Goal: Task Accomplishment & Management: Complete application form

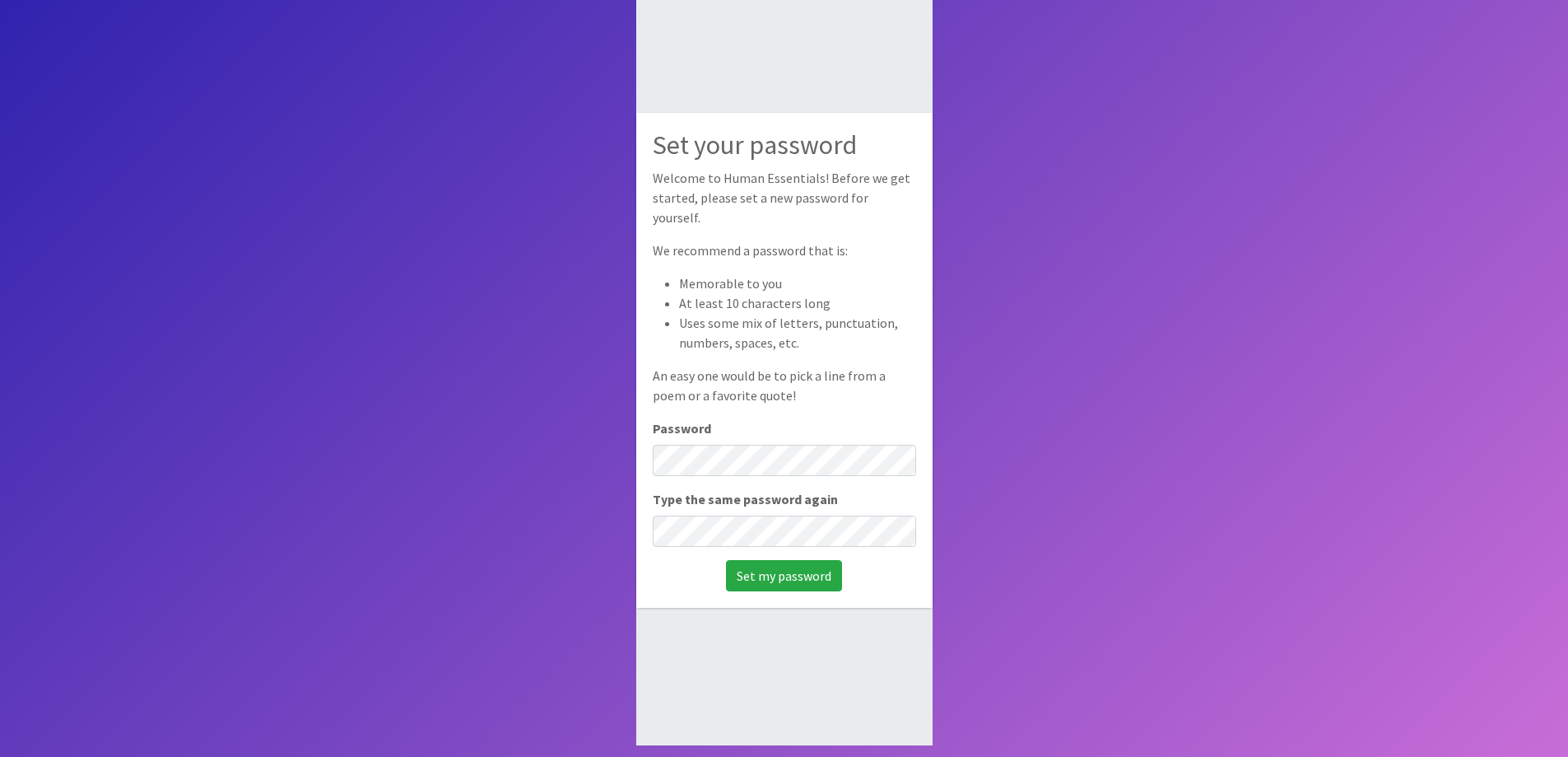
scroll to position [111, 0]
click at [610, 454] on body "Set your password Welcome to Human Essentials! Before we get started, please se…" at bounding box center [784, 322] width 1568 height 867
click at [762, 562] on input "Set my password" at bounding box center [784, 574] width 116 height 32
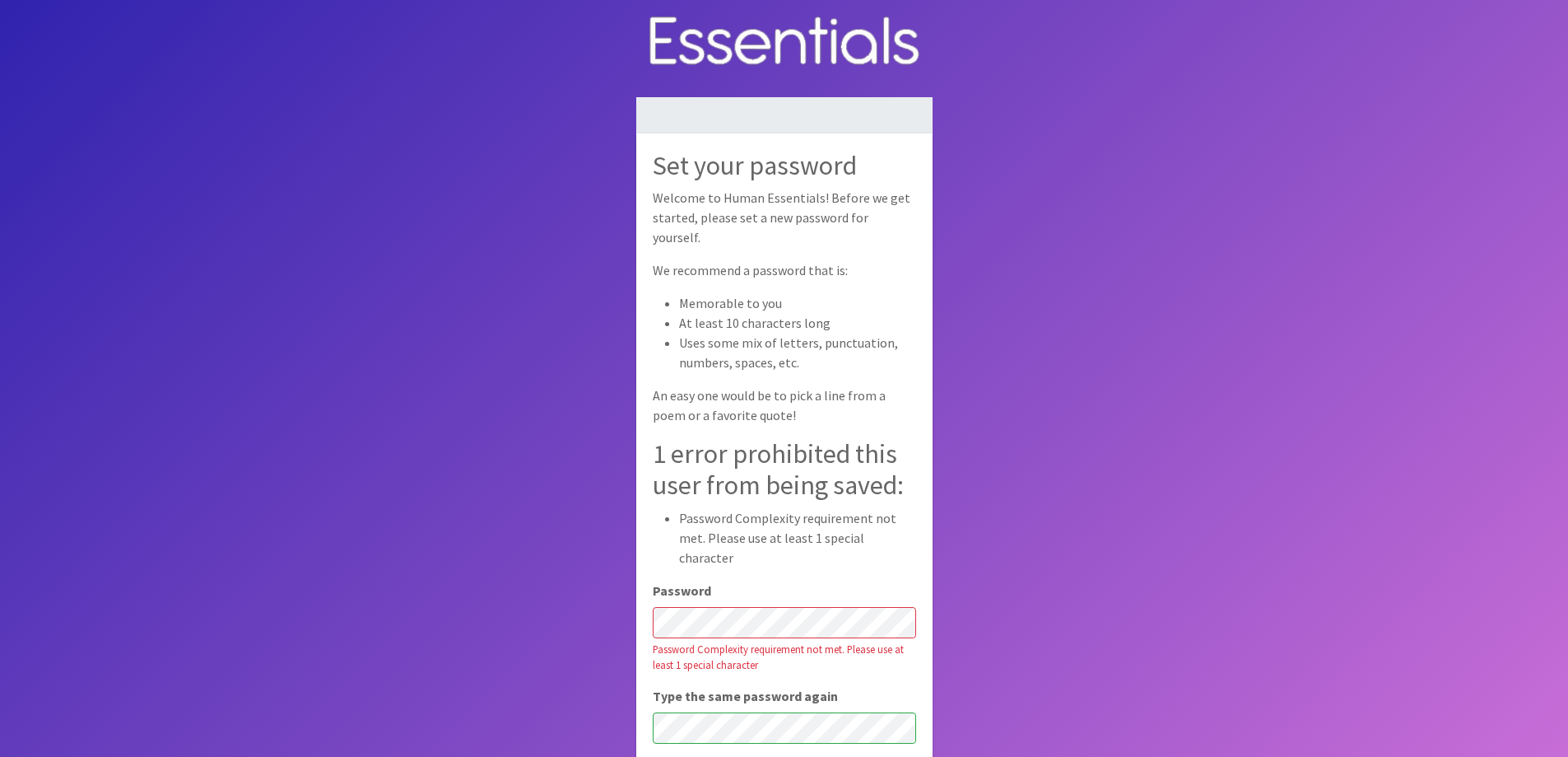
click at [463, 367] on body "Set your password Welcome to Human Essentials! Before we get started, please se…" at bounding box center [784, 433] width 1568 height 867
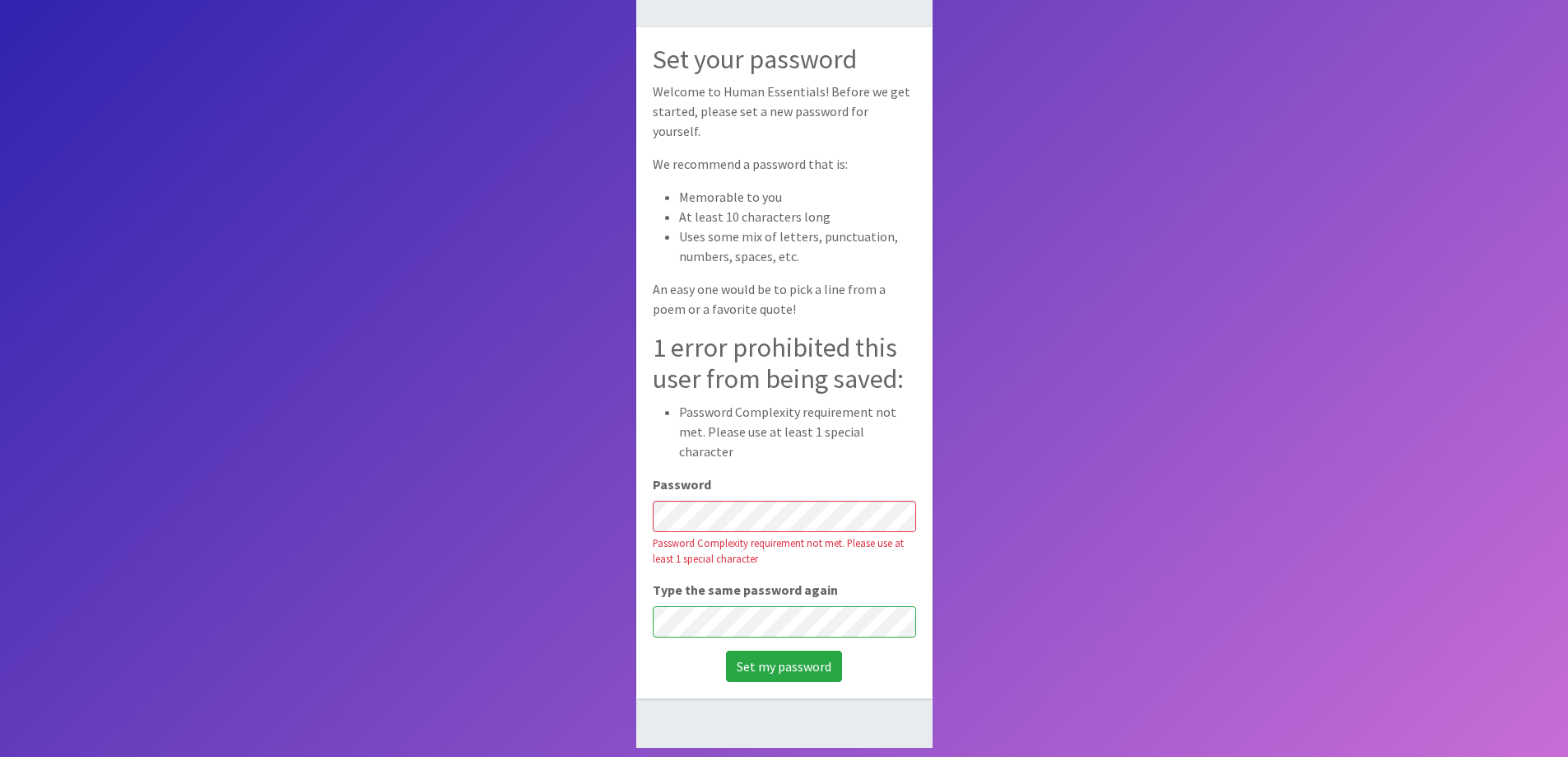
scroll to position [111, 0]
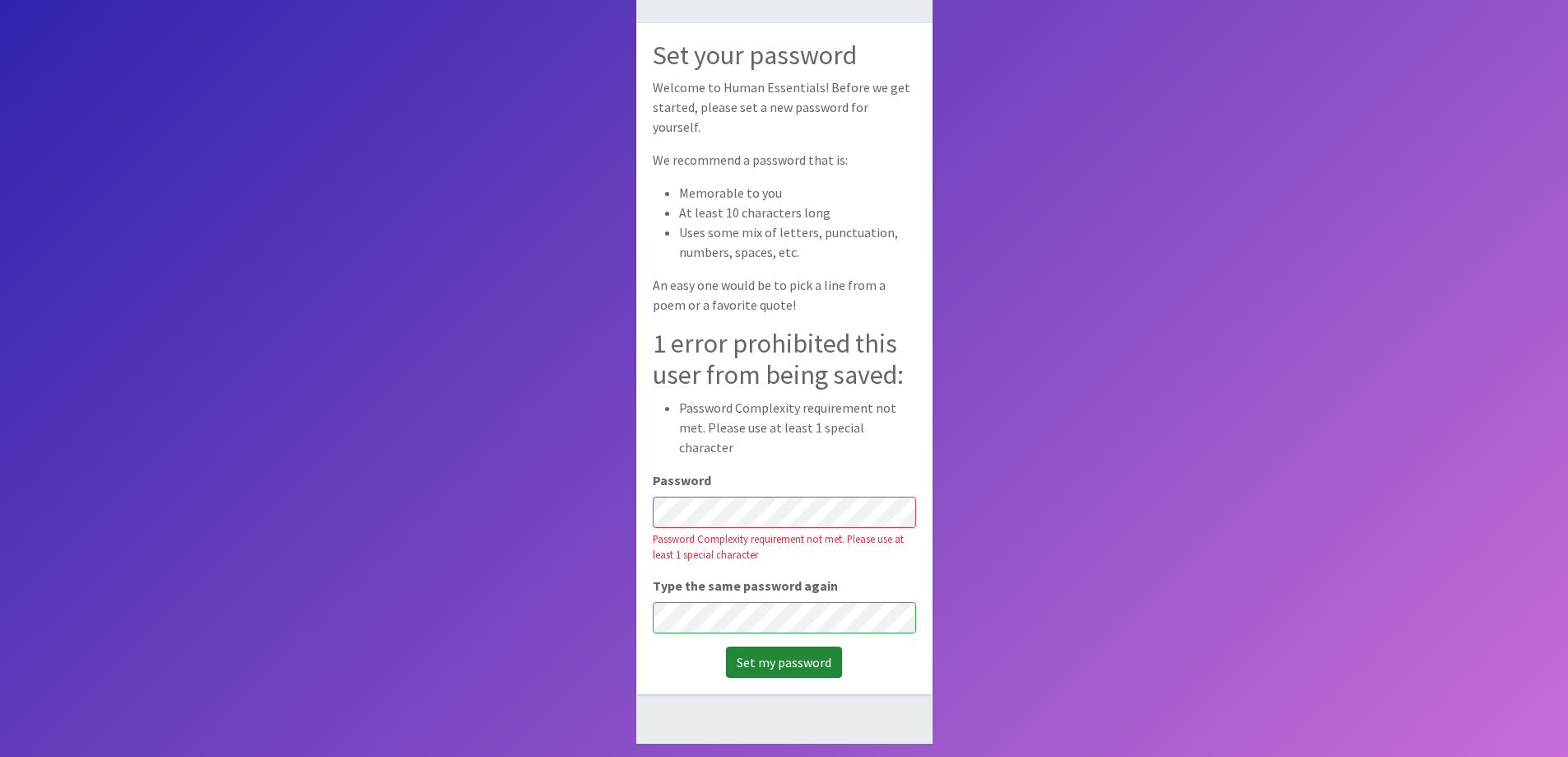
click at [798, 651] on input "Set my password" at bounding box center [784, 662] width 116 height 32
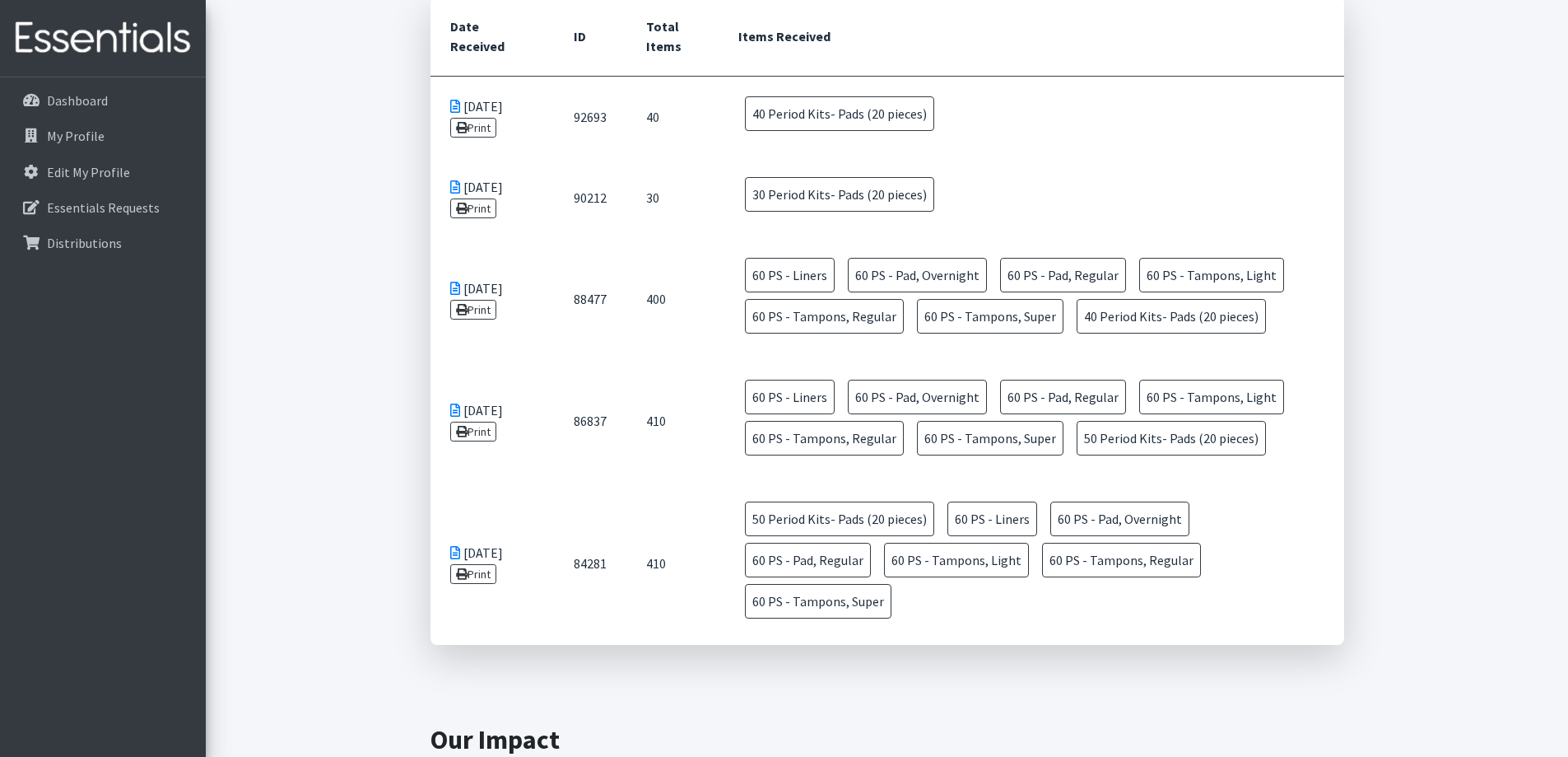
scroll to position [396, 0]
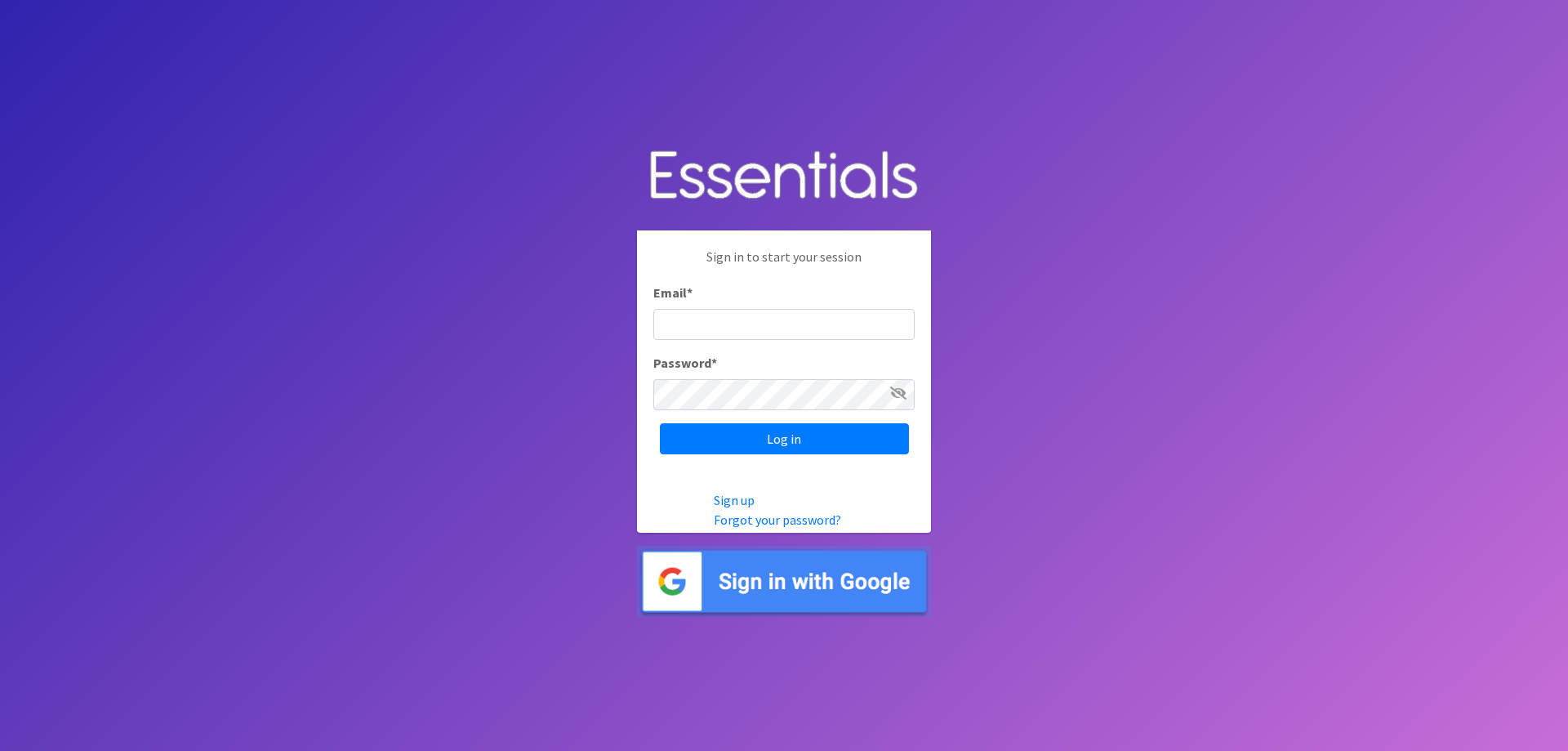
click at [721, 325] on input "Email *" at bounding box center [784, 325] width 261 height 31
click at [777, 442] on input "Log in" at bounding box center [785, 439] width 249 height 31
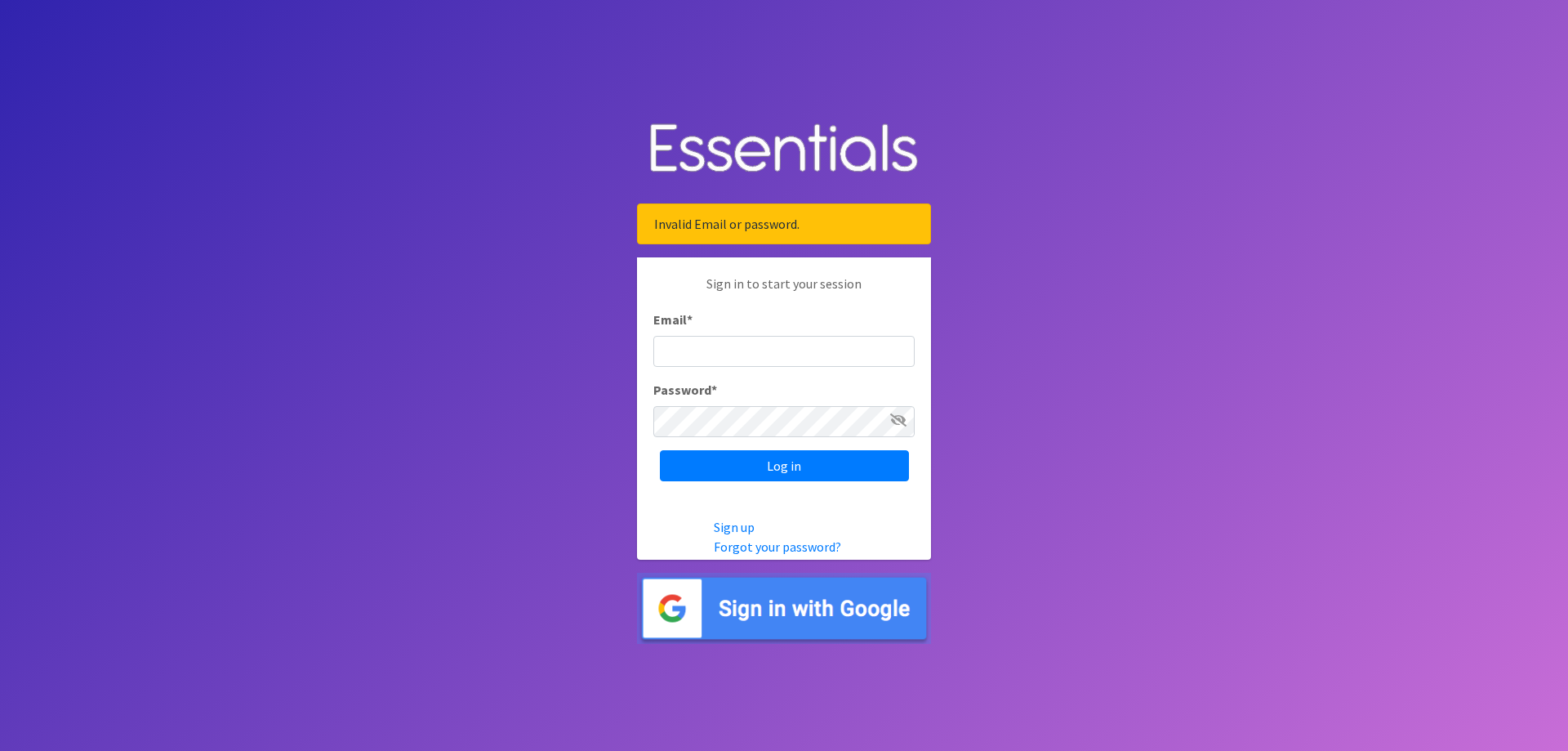
click at [730, 350] on input "Email *" at bounding box center [784, 351] width 261 height 31
type input "[EMAIL_ADDRESS][PERSON_NAME][DOMAIN_NAME]"
click at [660, 450] on input "Log in" at bounding box center [785, 466] width 249 height 31
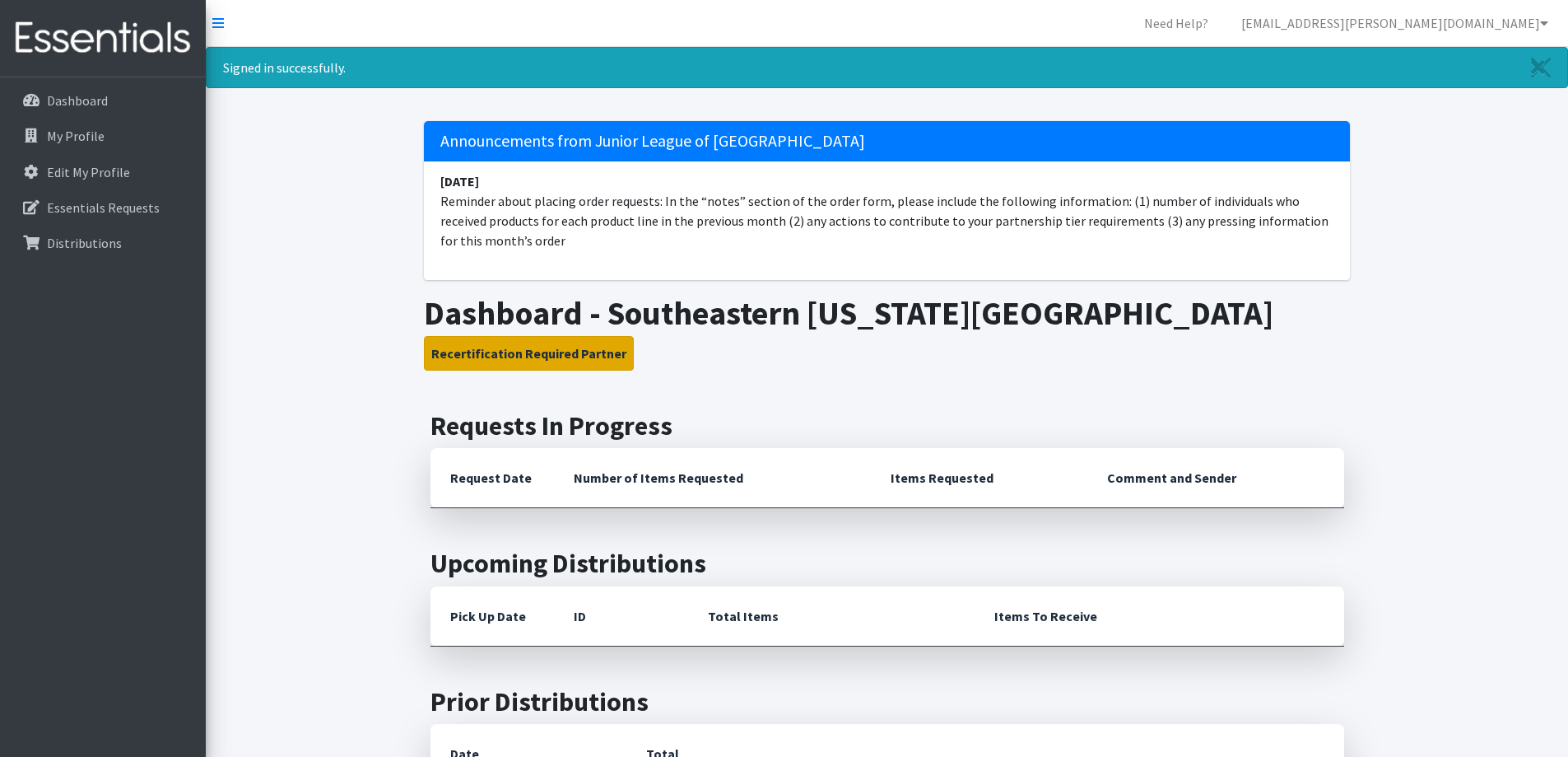
click at [562, 356] on button "Recertification Required Partner" at bounding box center [528, 353] width 210 height 35
click at [519, 352] on button "Recertification Required Partner" at bounding box center [528, 353] width 210 height 35
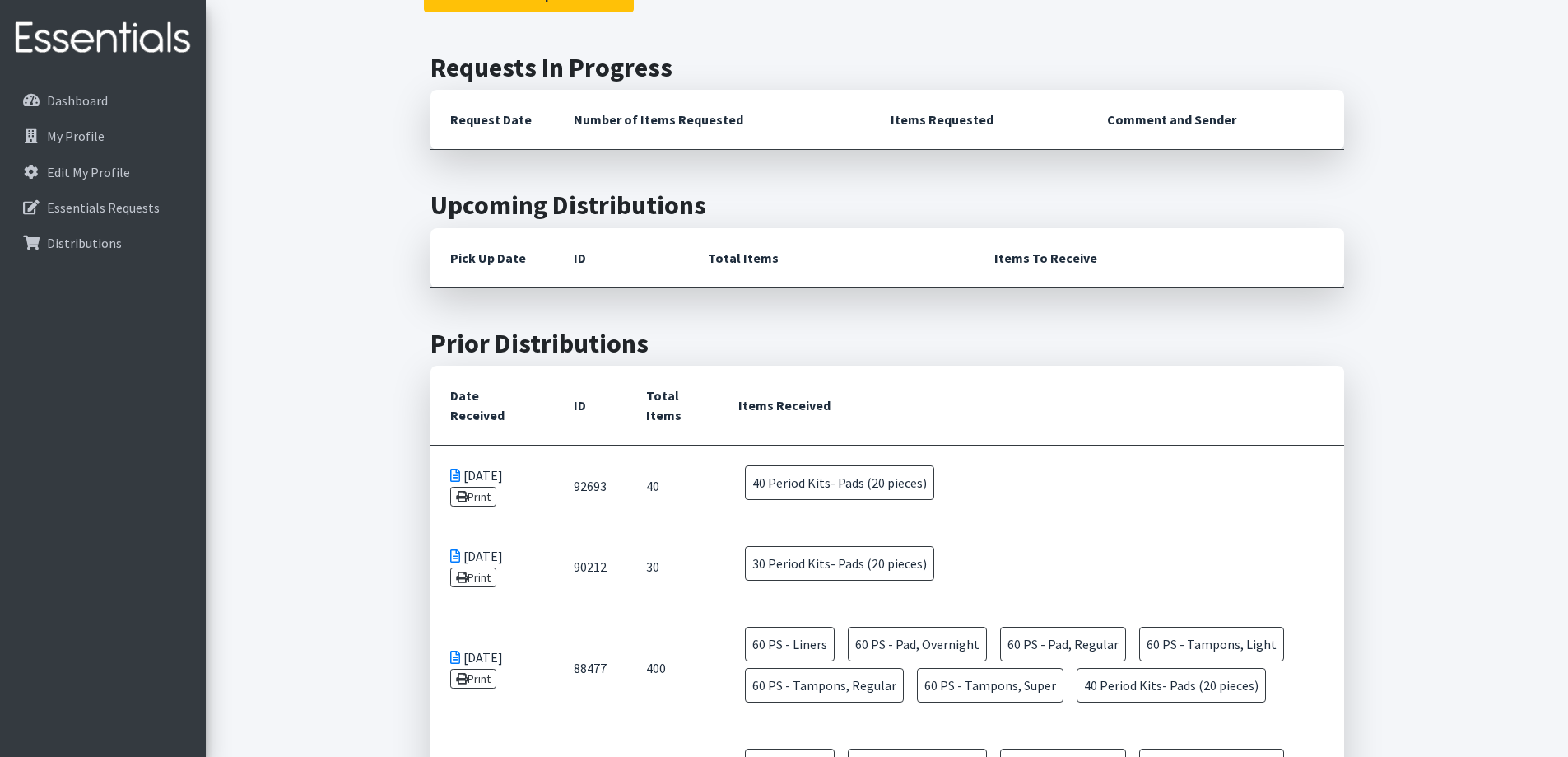
scroll to position [82, 0]
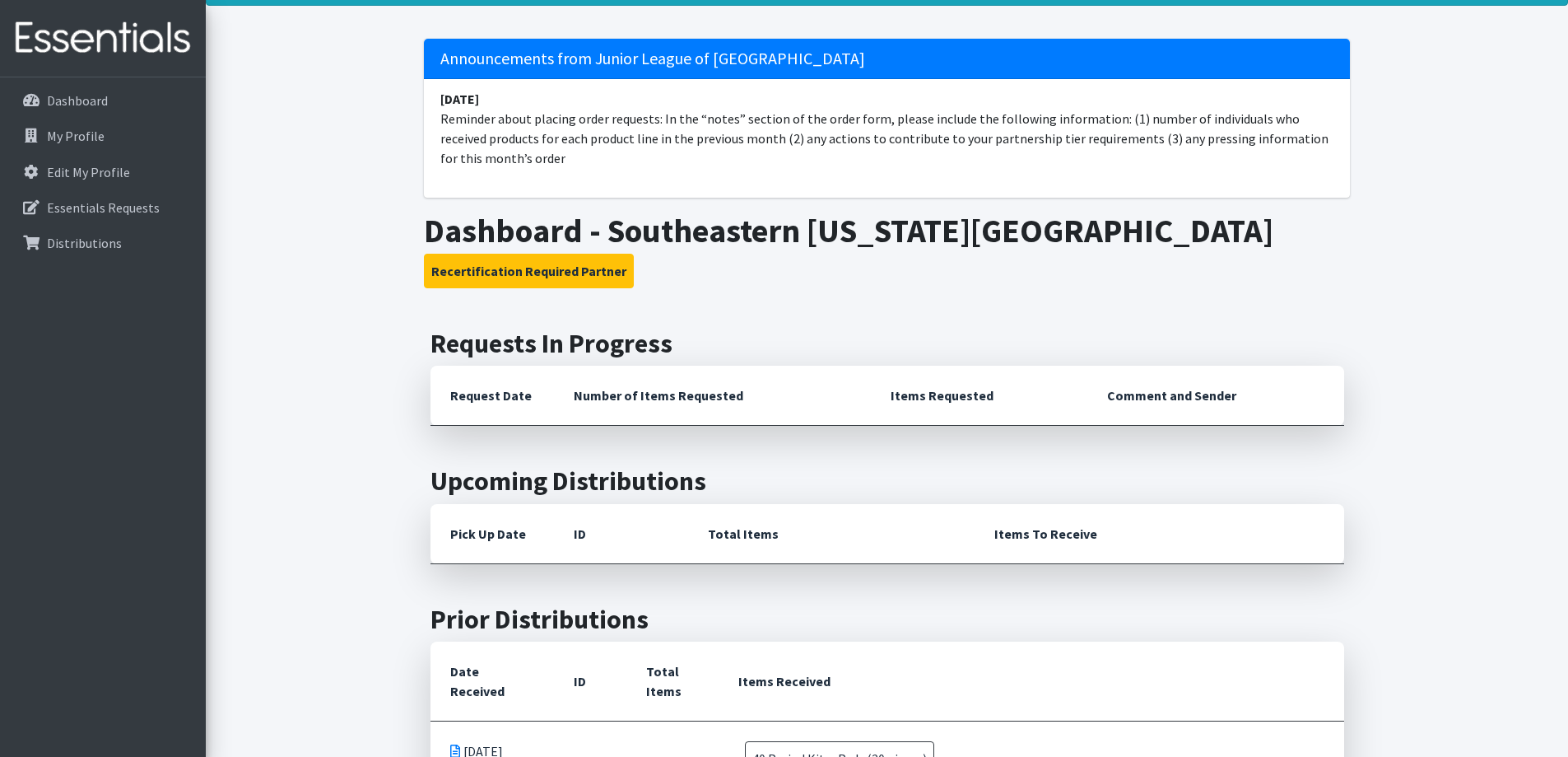
drag, startPoint x: 1108, startPoint y: 121, endPoint x: 1294, endPoint y: 168, distance: 191.8
click at [1294, 168] on li "January 10 Reminder about placing order requests: In the “notes” section of the…" at bounding box center [886, 128] width 926 height 99
copy li "(1) number of individuals who received products for each product line in the pr…"
click at [58, 101] on p "Dashboard" at bounding box center [76, 101] width 61 height 17
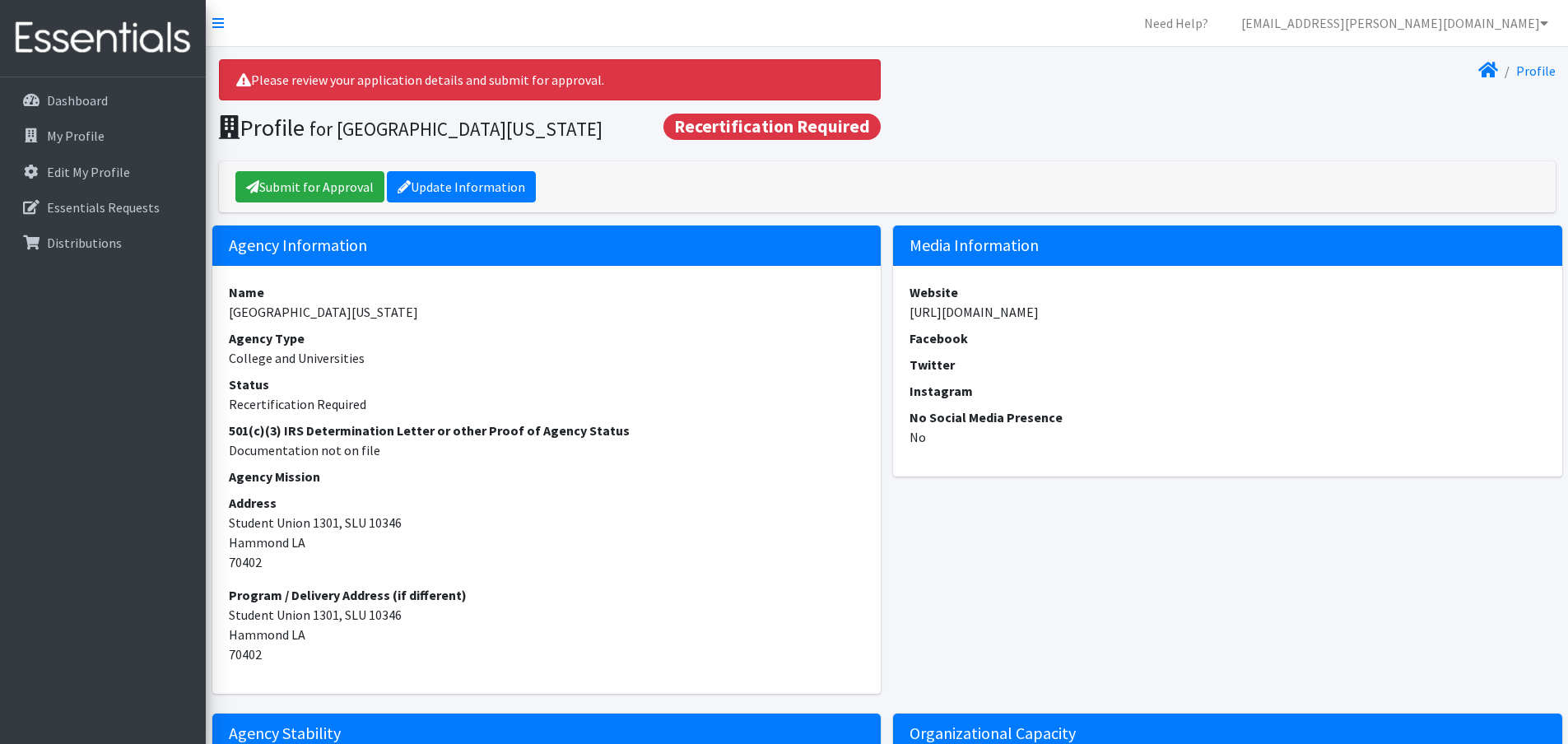
click at [767, 128] on span "Recertification Required" at bounding box center [772, 127] width 218 height 27
click at [494, 77] on div "Please review your application details and submit for approval." at bounding box center [551, 80] width 663 height 42
click at [277, 74] on div "Please review your application details and submit for approval." at bounding box center [551, 80] width 663 height 42
click at [428, 187] on link "Update Information" at bounding box center [461, 187] width 149 height 32
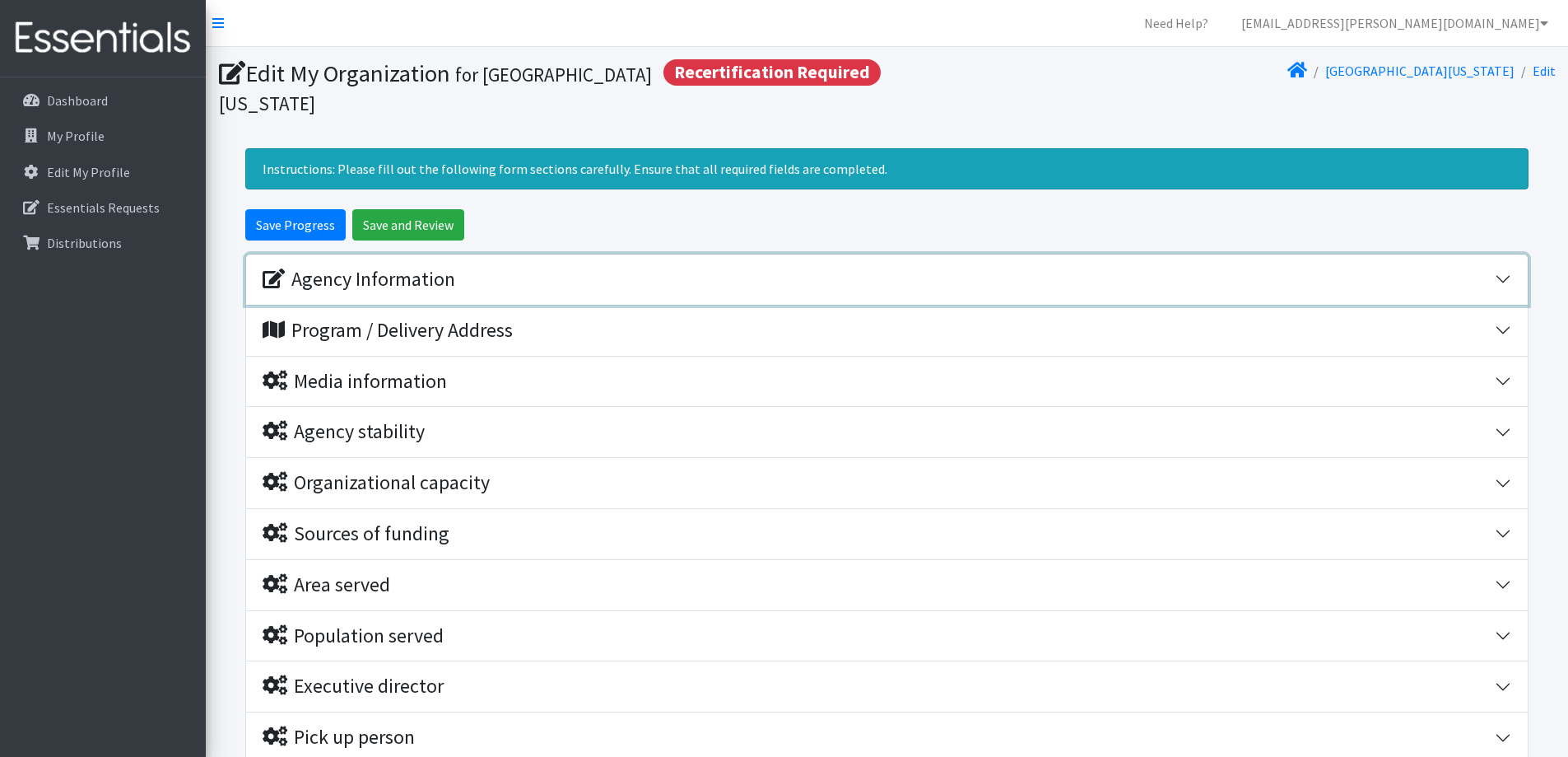
click at [482, 284] on div "Agency Information" at bounding box center [878, 279] width 1232 height 24
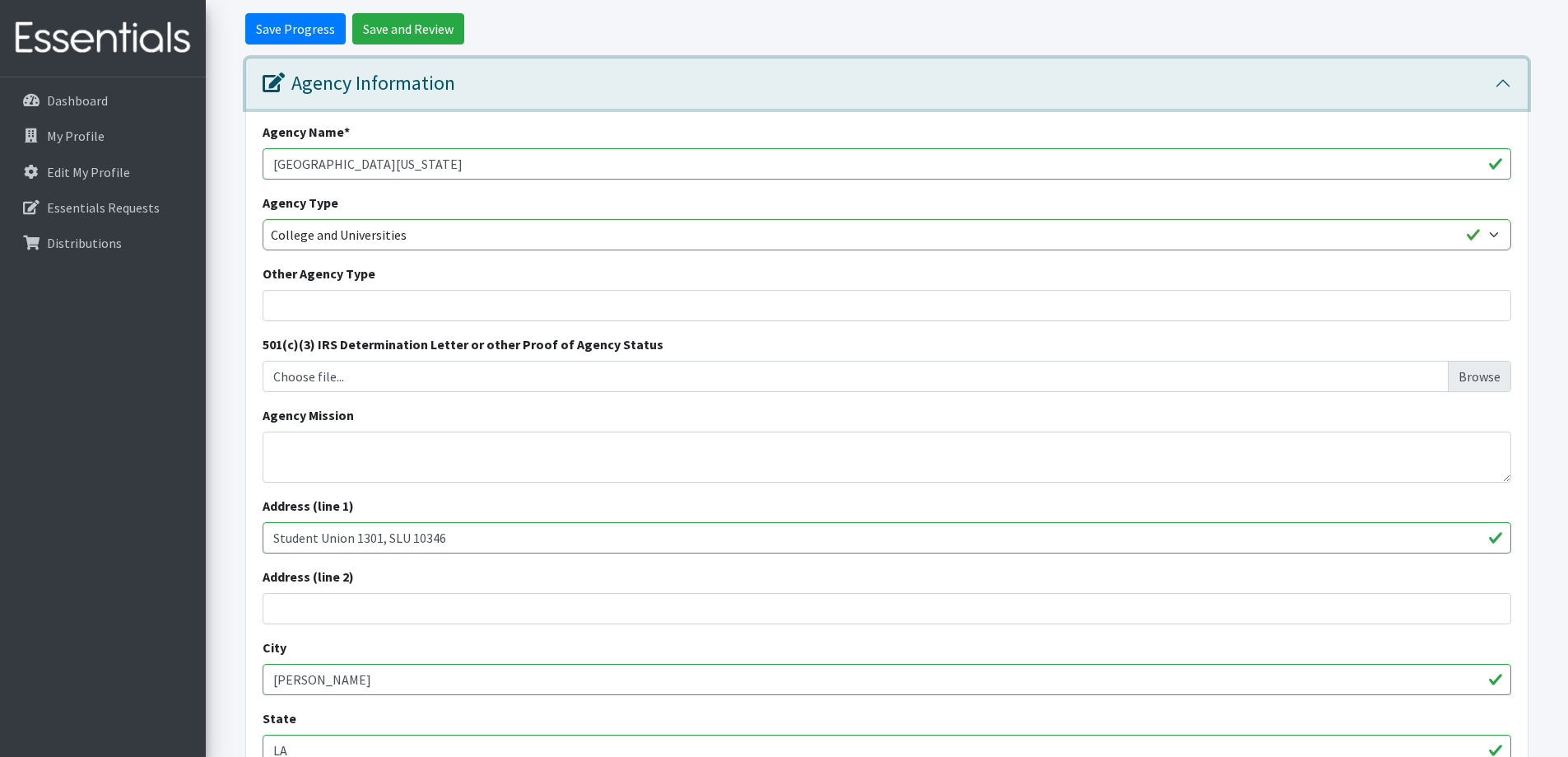
scroll to position [247, 0]
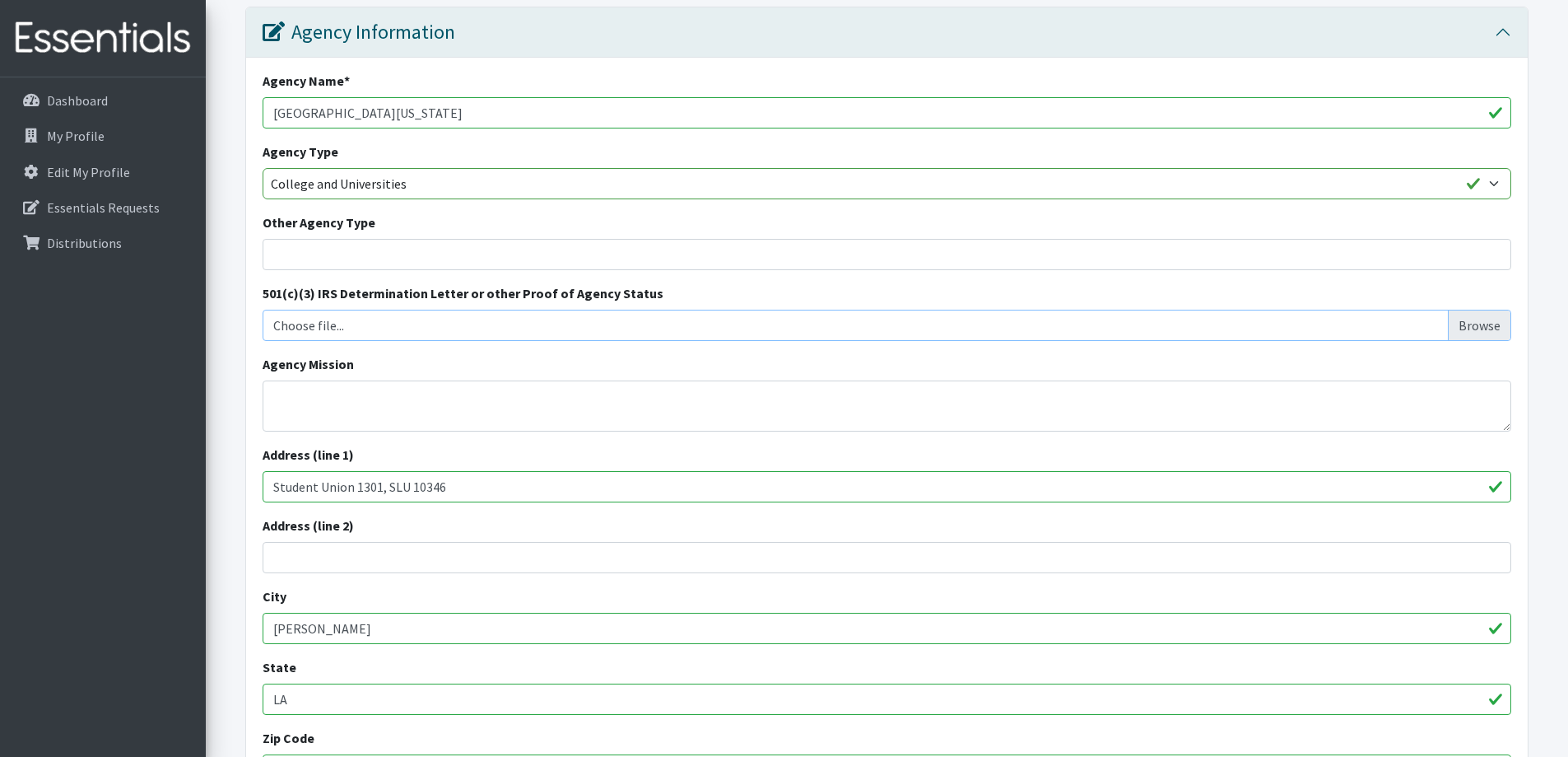
click at [429, 325] on input "Choose file..." at bounding box center [887, 326] width 1236 height 32
click at [337, 411] on textarea "Agency Mission" at bounding box center [886, 406] width 1248 height 51
paste textarea ""Our mission is to address food insecurity and promote a culture of well-being …"
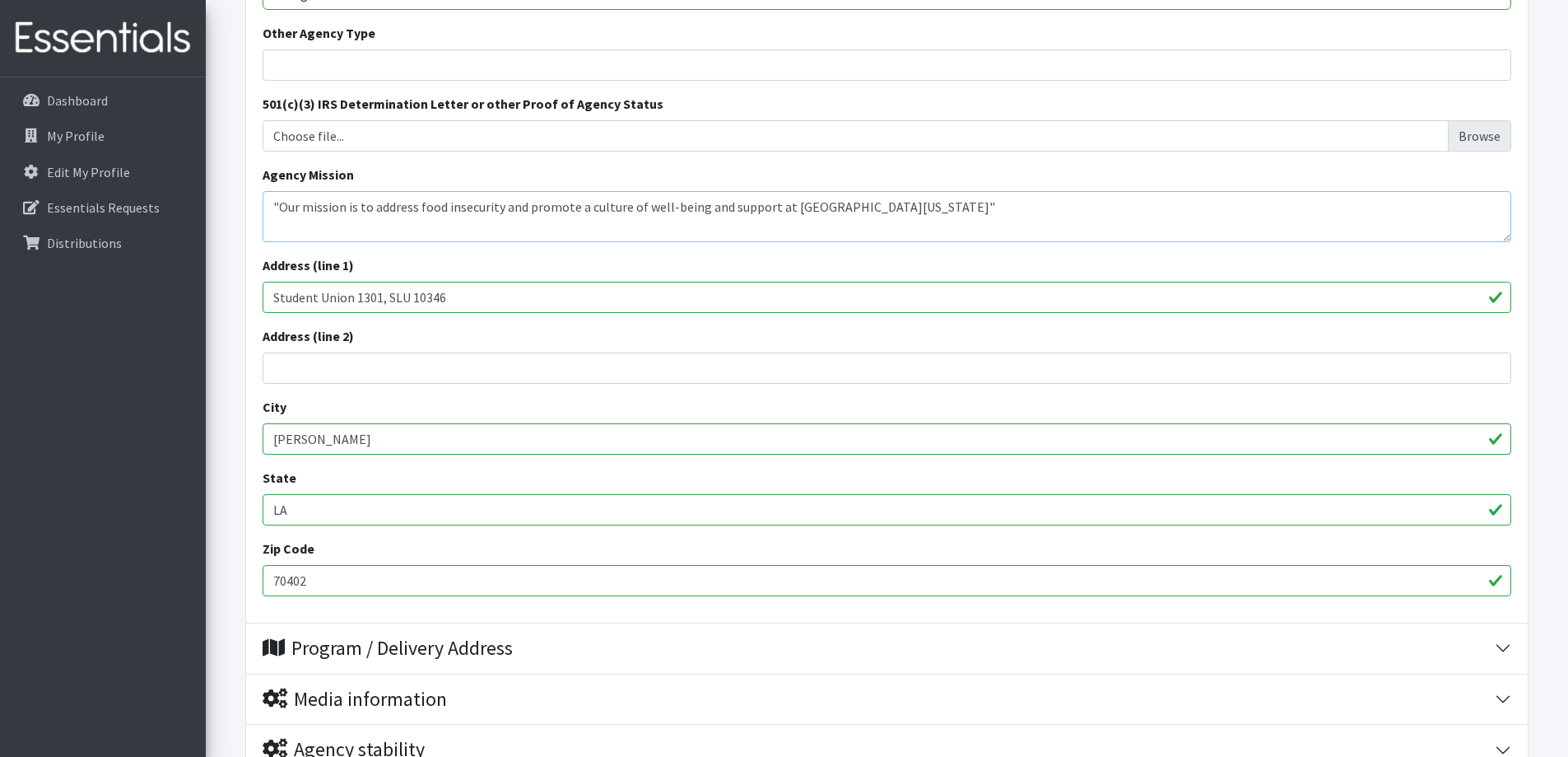
scroll to position [165, 0]
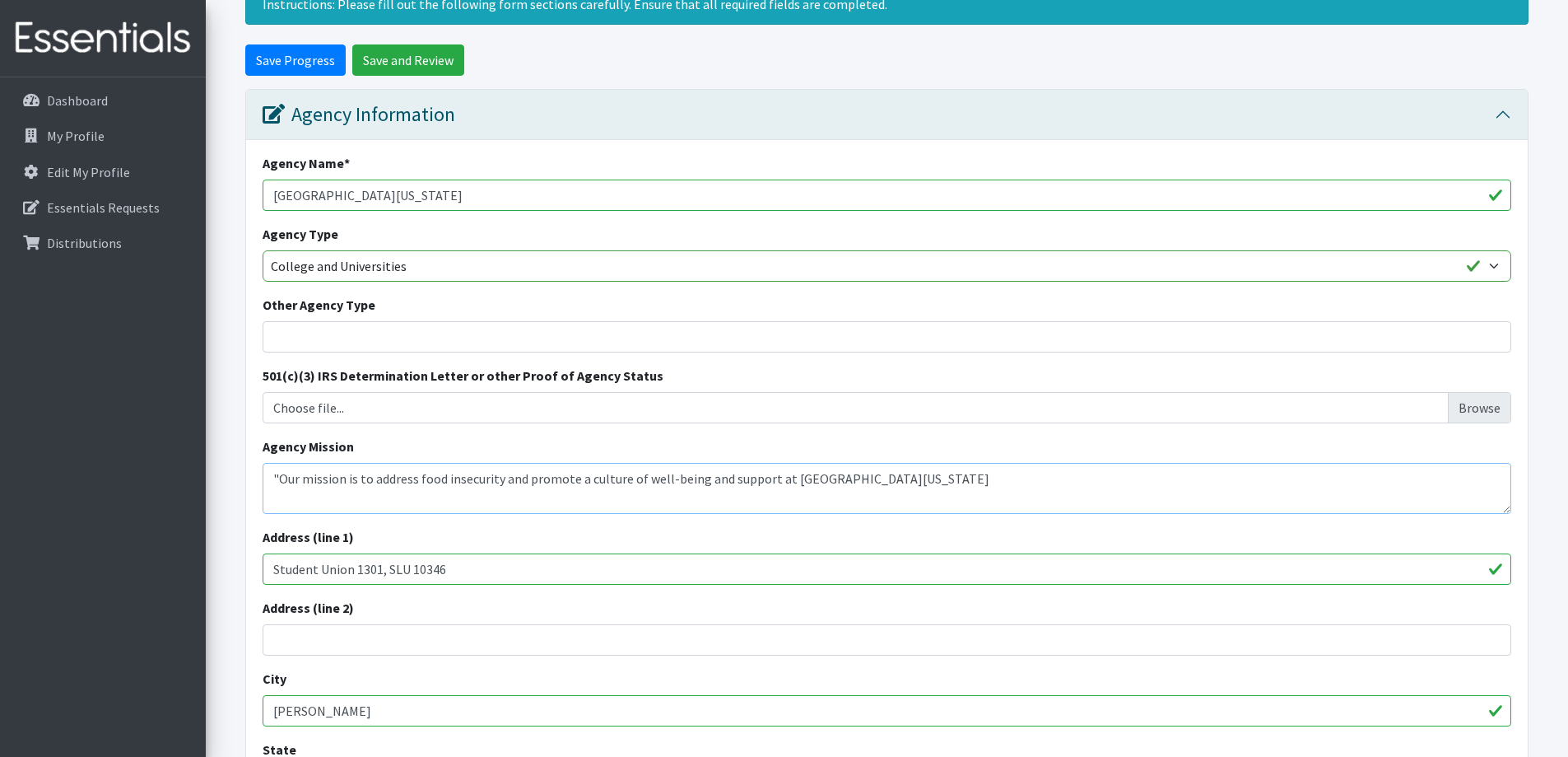
click at [282, 480] on textarea ""Our mission is to address food insecurity and promote a culture of well-being …" at bounding box center [886, 488] width 1248 height 51
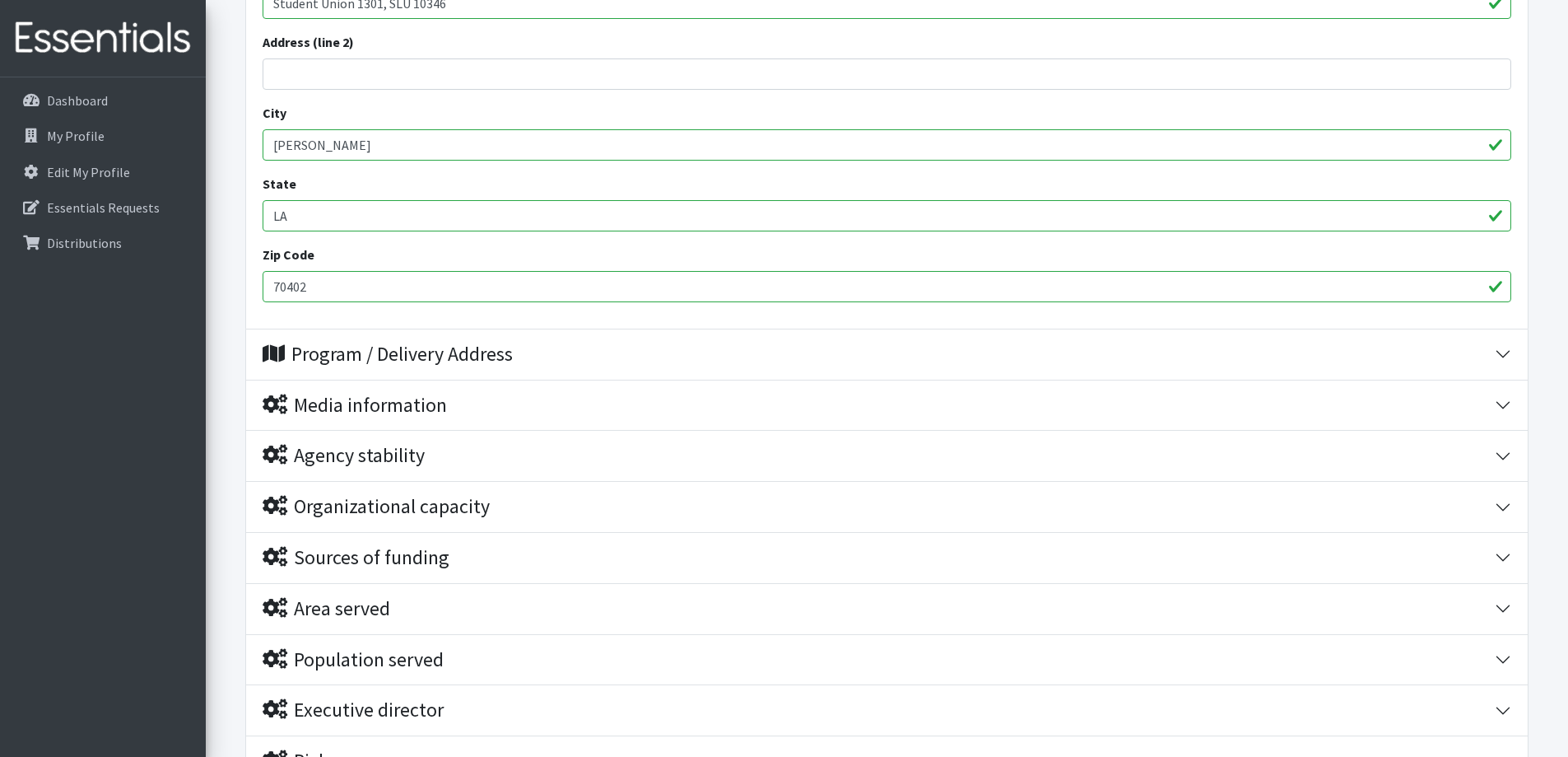
scroll to position [741, 0]
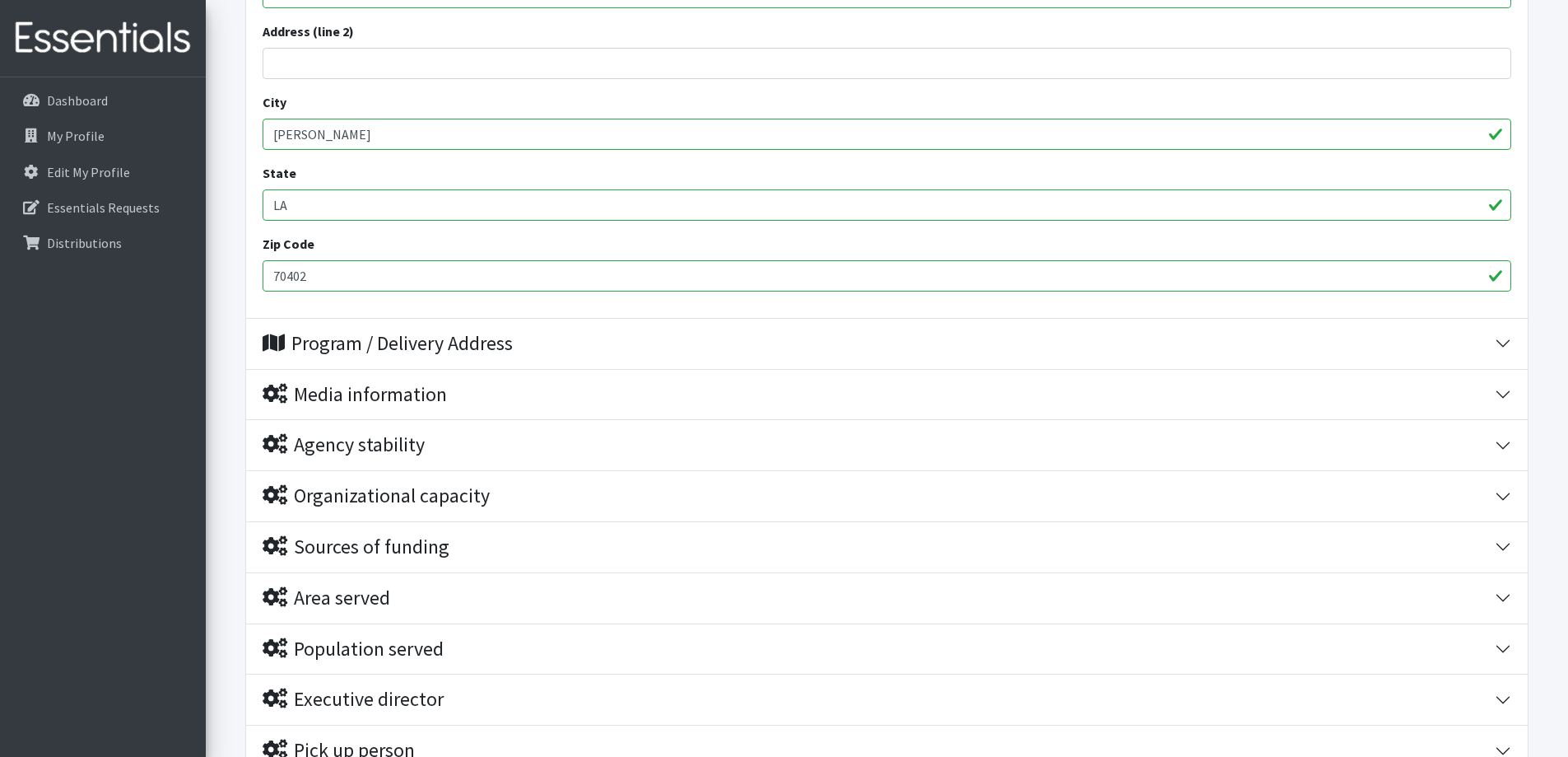
type textarea "Our mission is to address food insecurity and promote a culture of well-being a…"
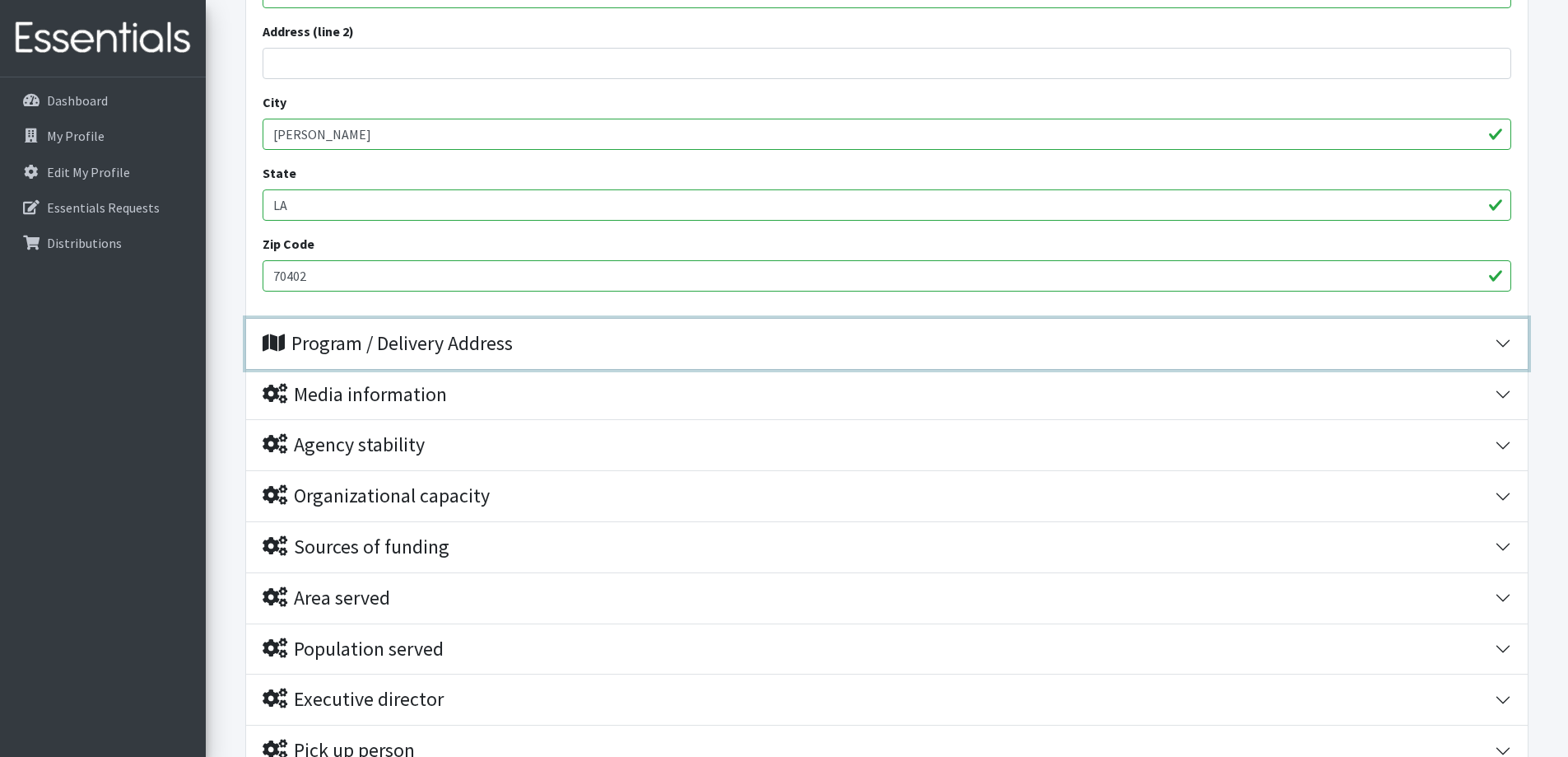
click at [373, 351] on div "Program / Delivery Address" at bounding box center [387, 343] width 250 height 24
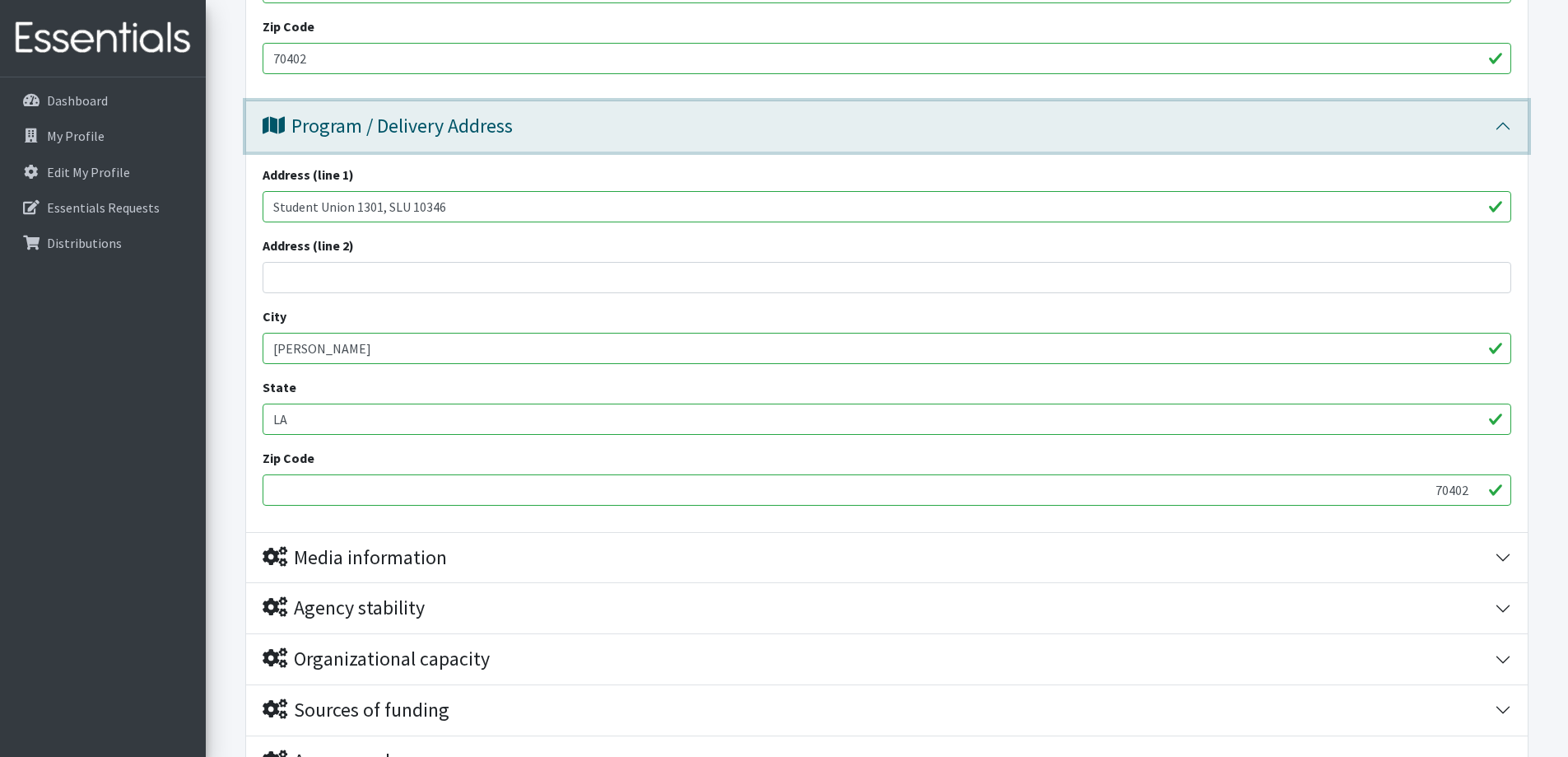
scroll to position [988, 0]
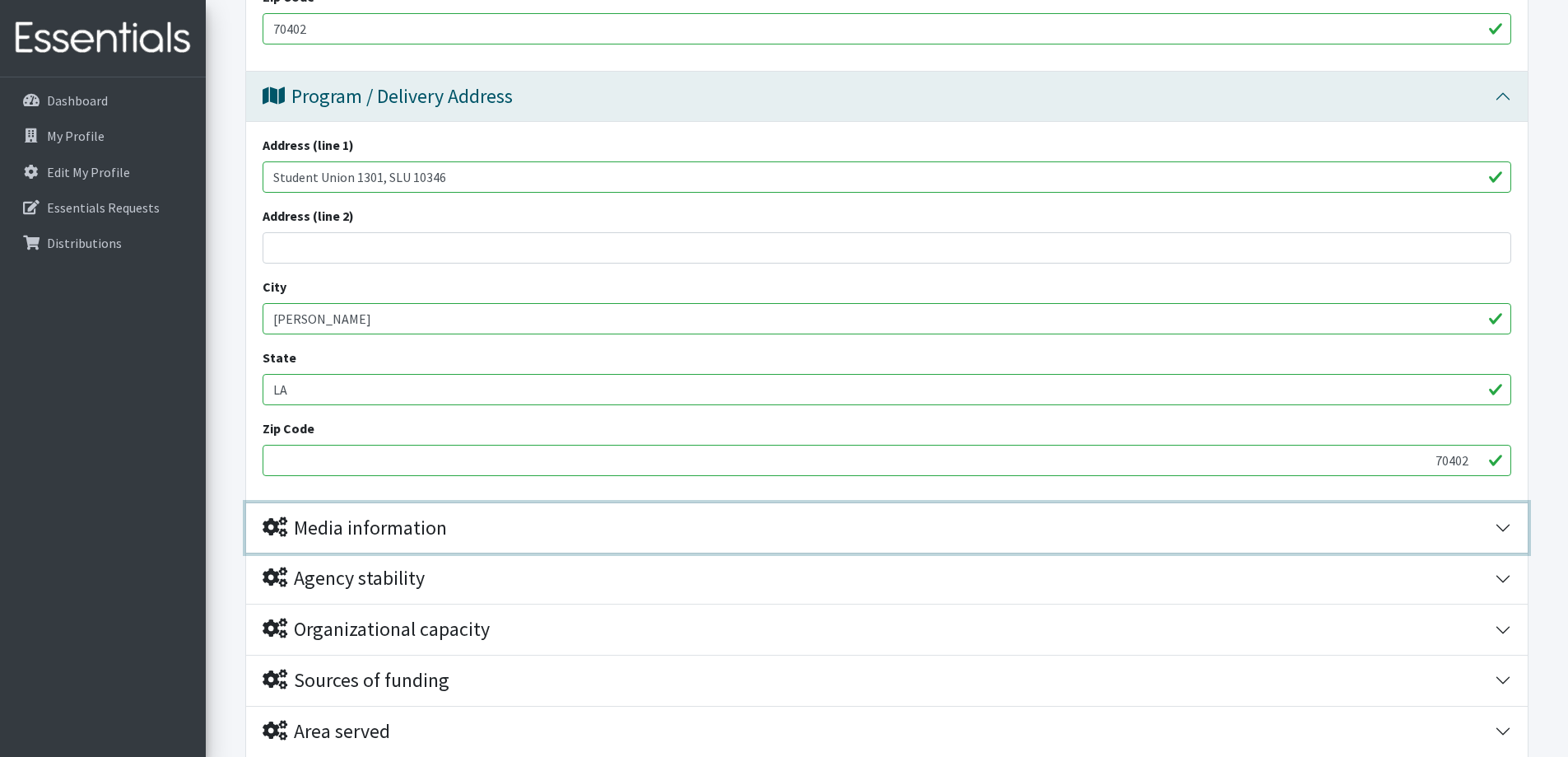
click at [346, 528] on div "Media information" at bounding box center [355, 528] width 184 height 24
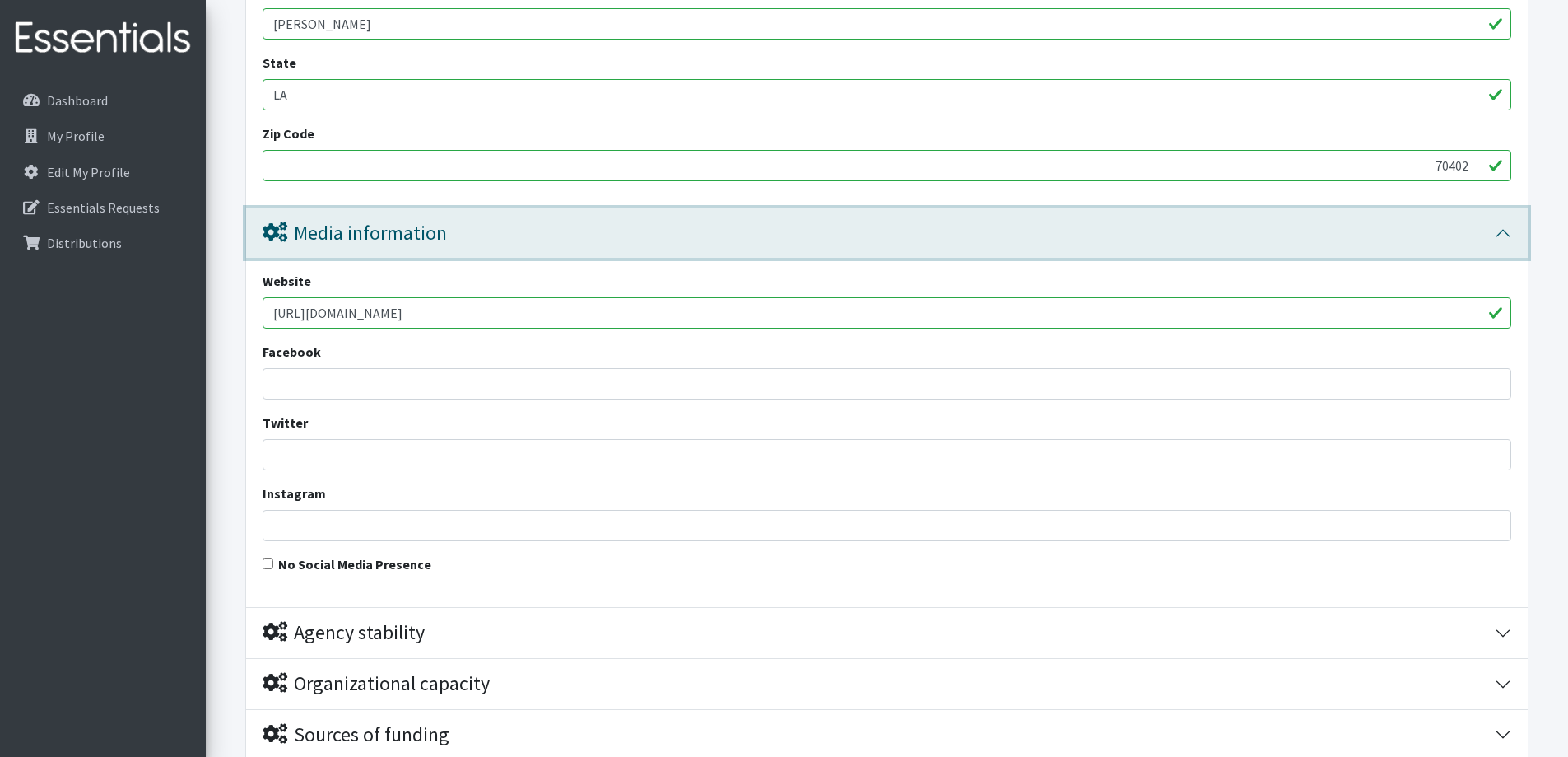
scroll to position [1317, 0]
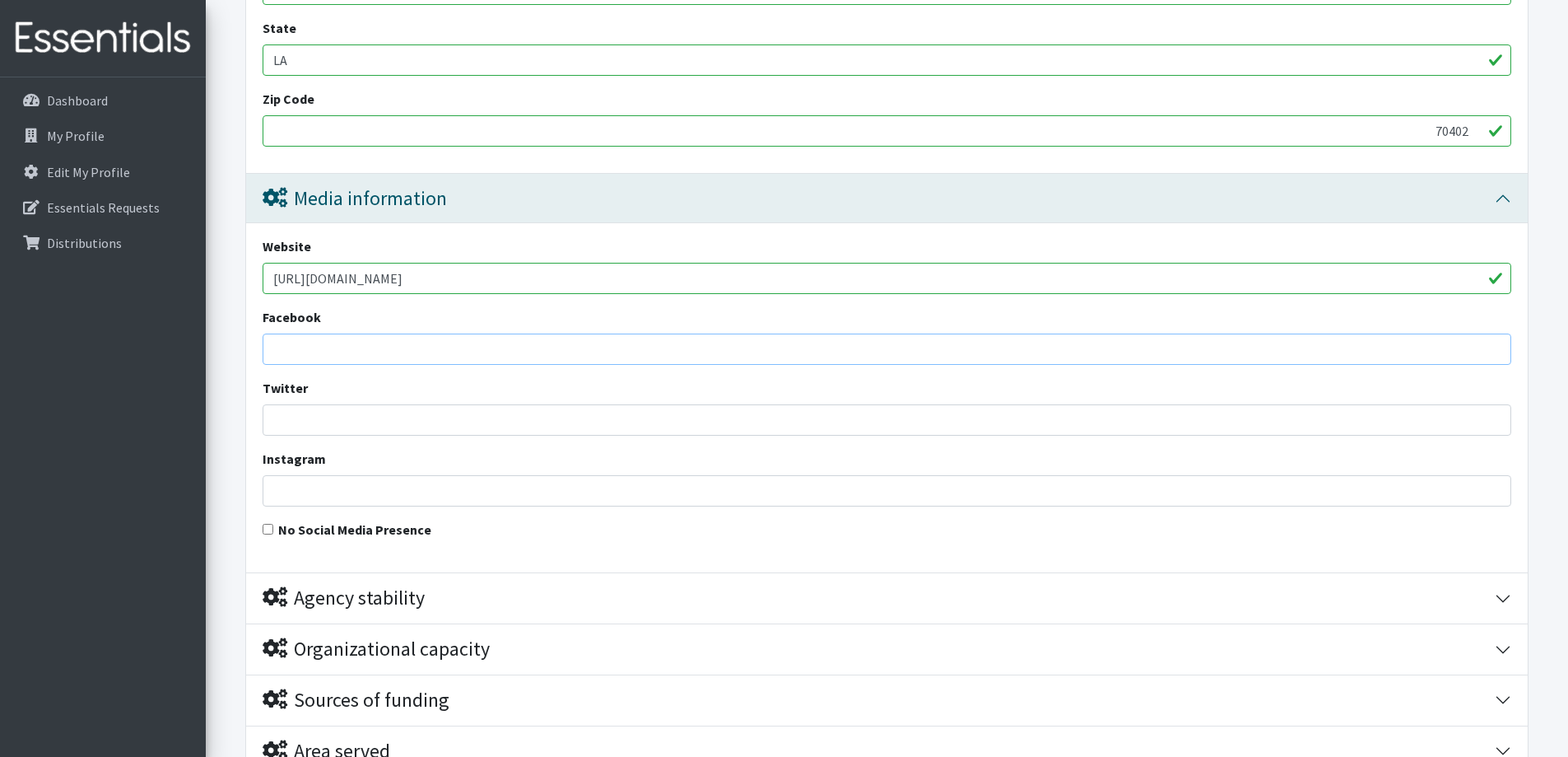
click at [296, 351] on input "Facebook" at bounding box center [886, 349] width 1248 height 32
paste input "[URL][DOMAIN_NAME]"
type input "[URL][DOMAIN_NAME]"
click at [289, 490] on input "Instagram" at bounding box center [886, 491] width 1248 height 32
paste input "[URL][DOMAIN_NAME]"
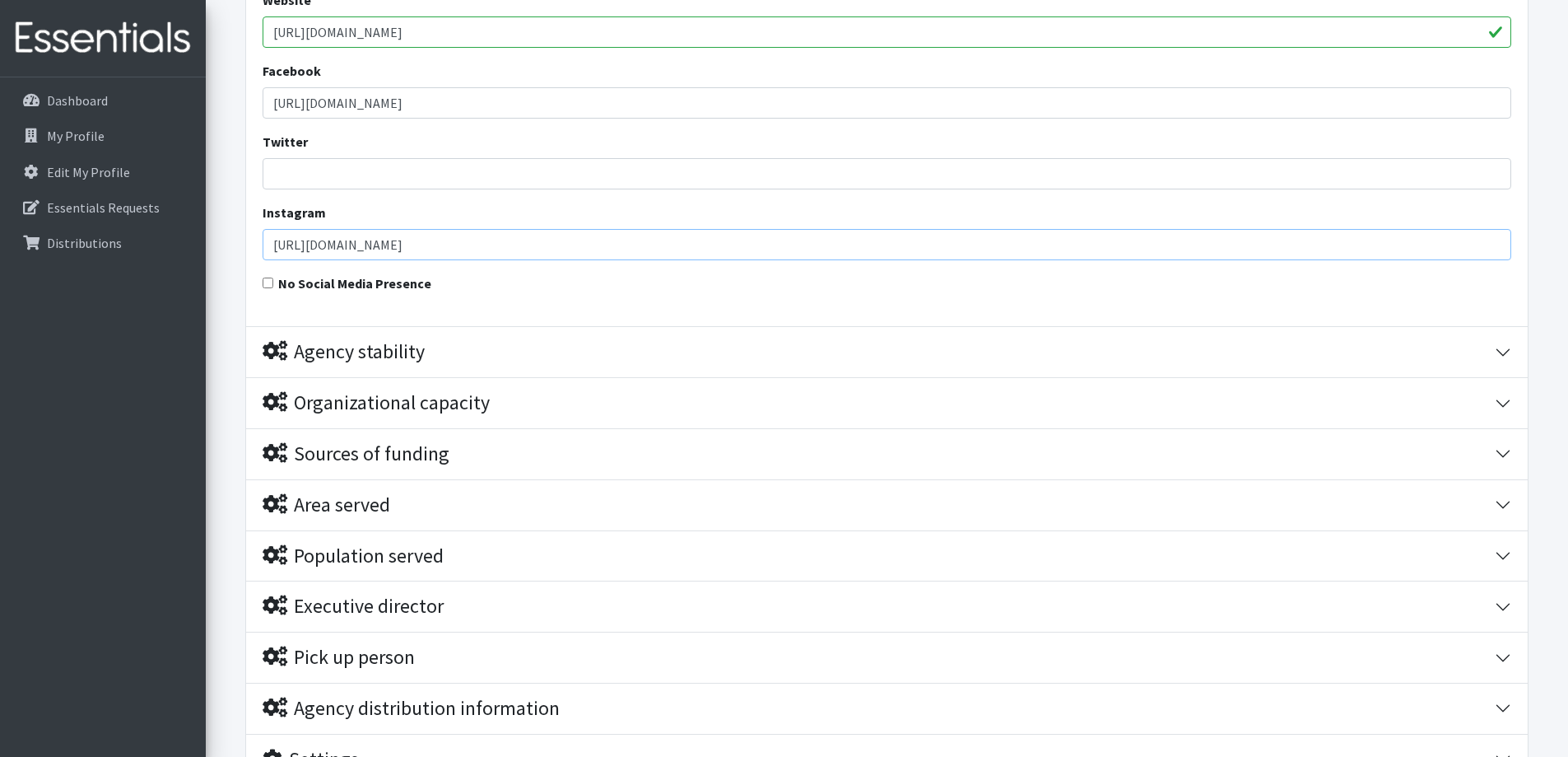
scroll to position [1565, 0]
type input "[URL][DOMAIN_NAME]"
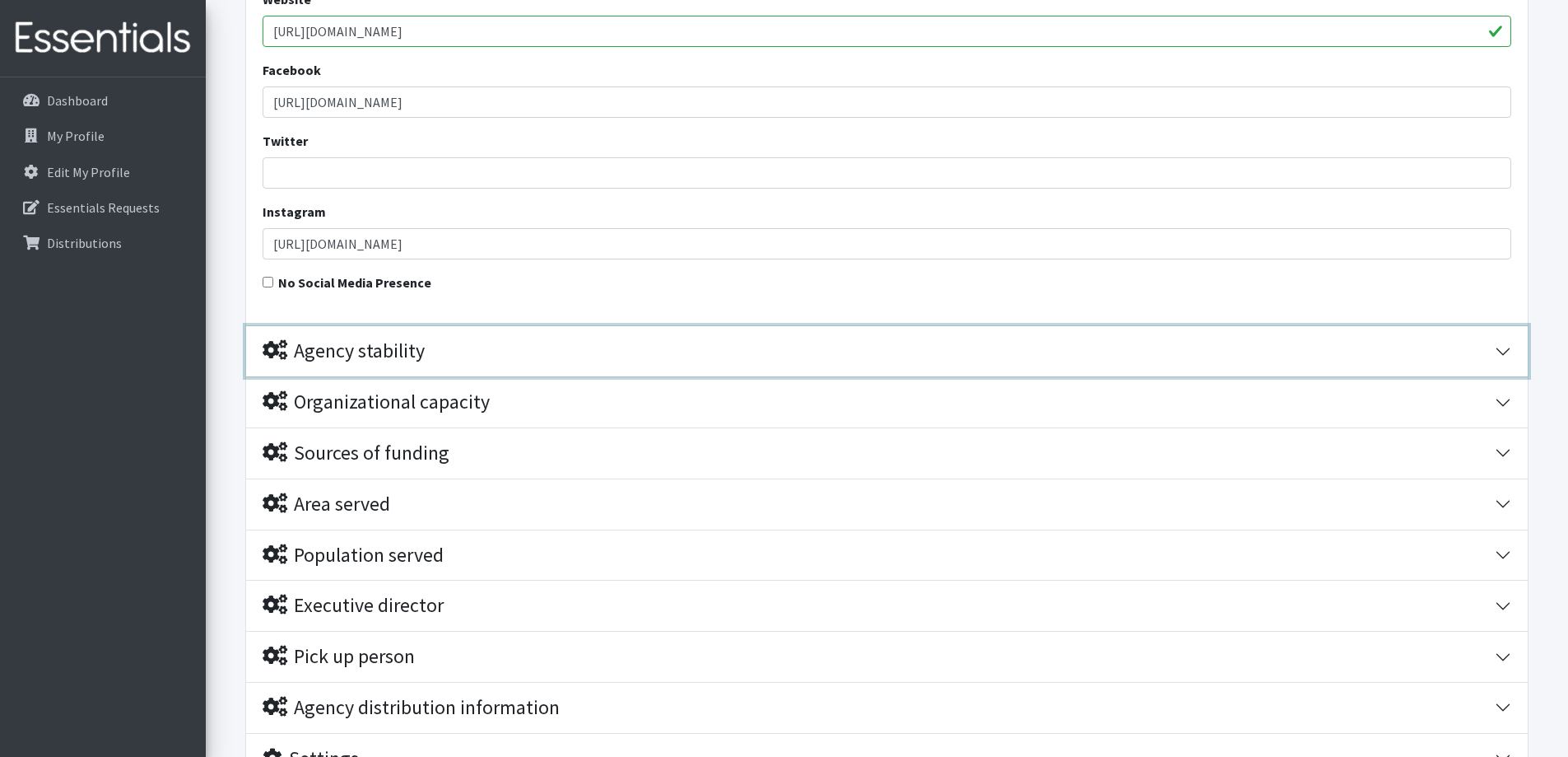
click at [507, 354] on div "Agency stability" at bounding box center [878, 351] width 1232 height 24
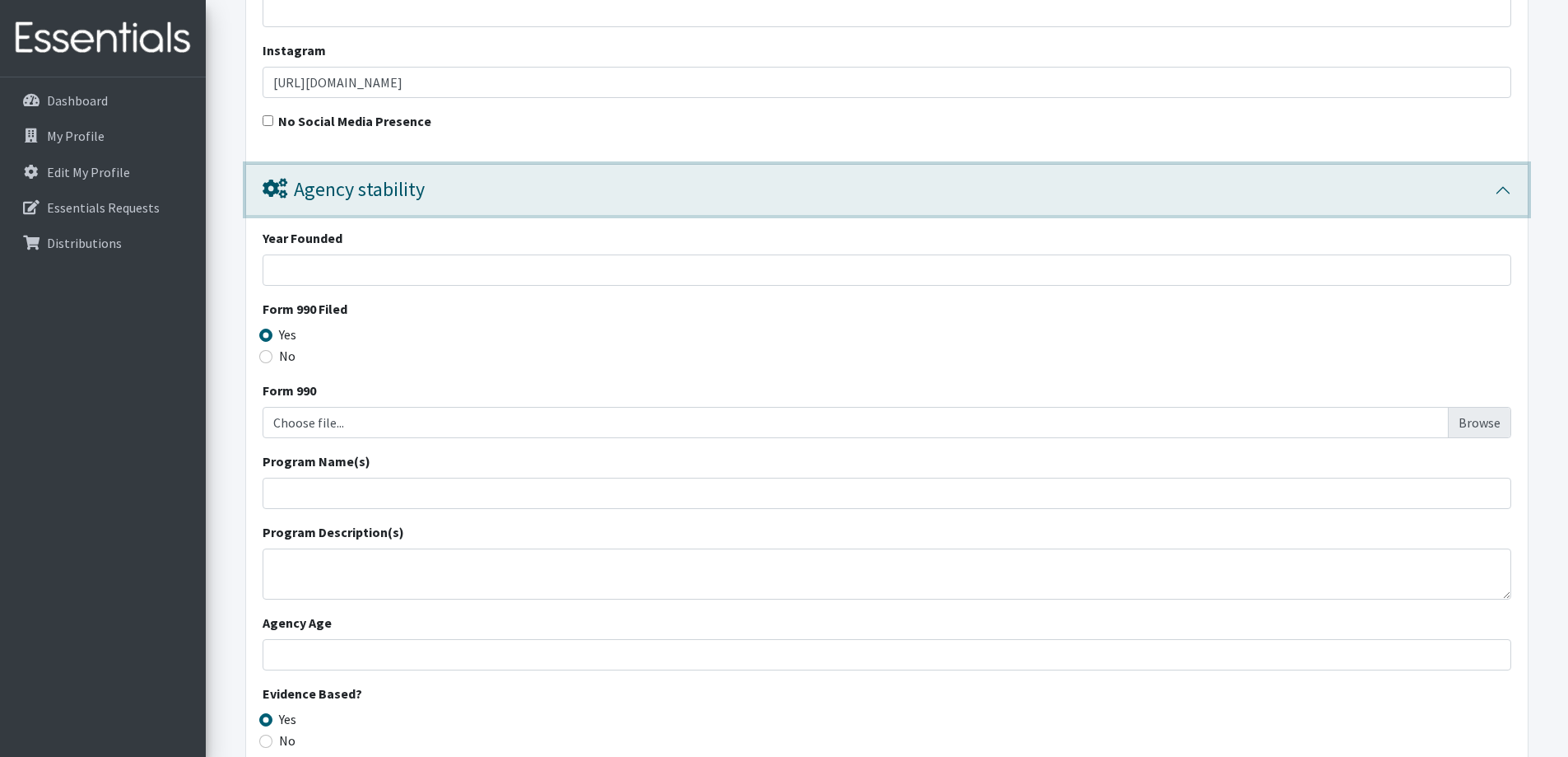
scroll to position [1729, 0]
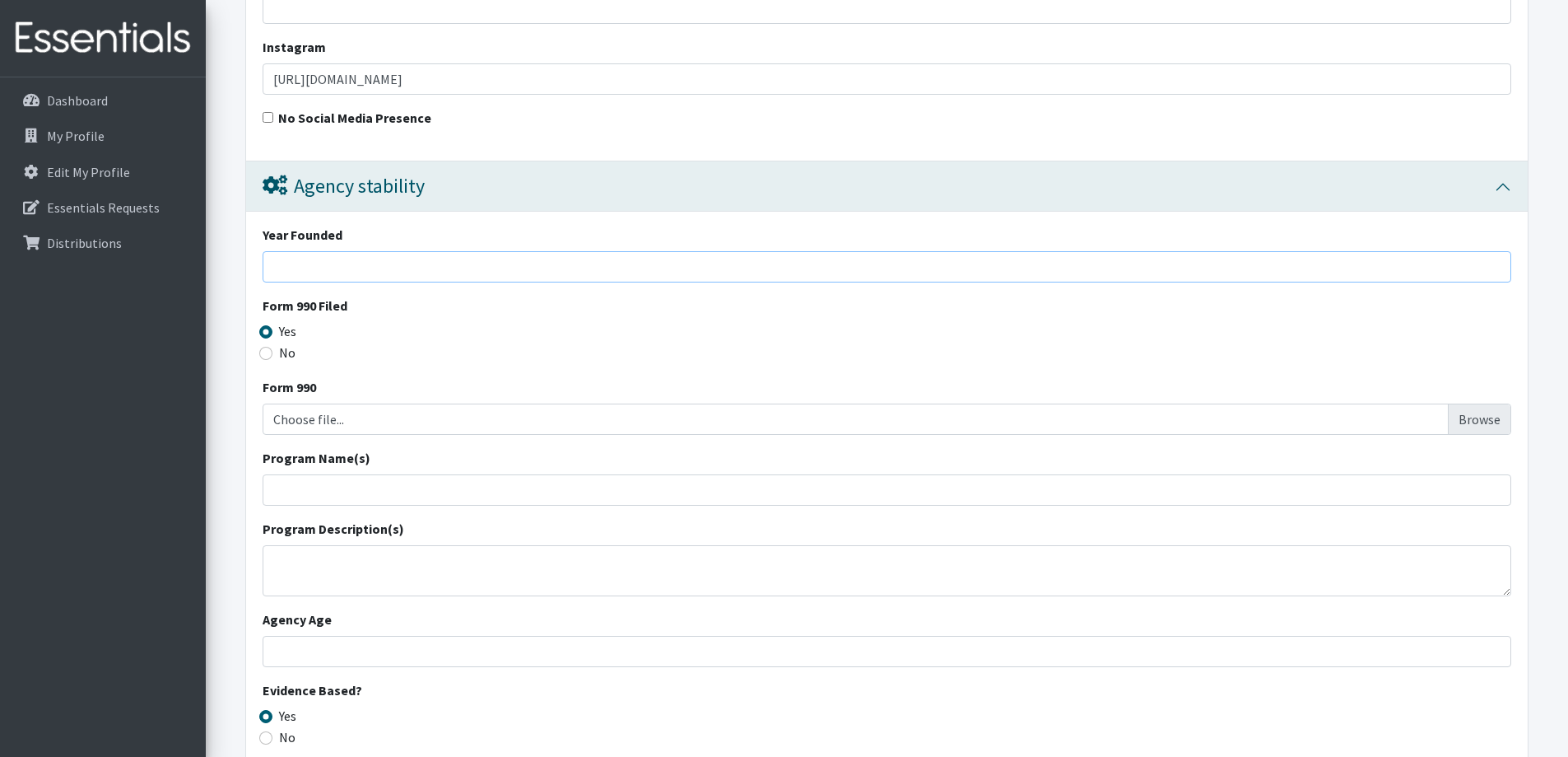
click at [488, 265] on input "Year Founded" at bounding box center [886, 267] width 1248 height 32
click at [488, 263] on input "Year Founded" at bounding box center [886, 267] width 1248 height 32
click at [329, 257] on input "2" at bounding box center [886, 267] width 1248 height 32
type input "2013"
click at [1050, 316] on legend "Form 990 Filed" at bounding box center [886, 308] width 1248 height 26
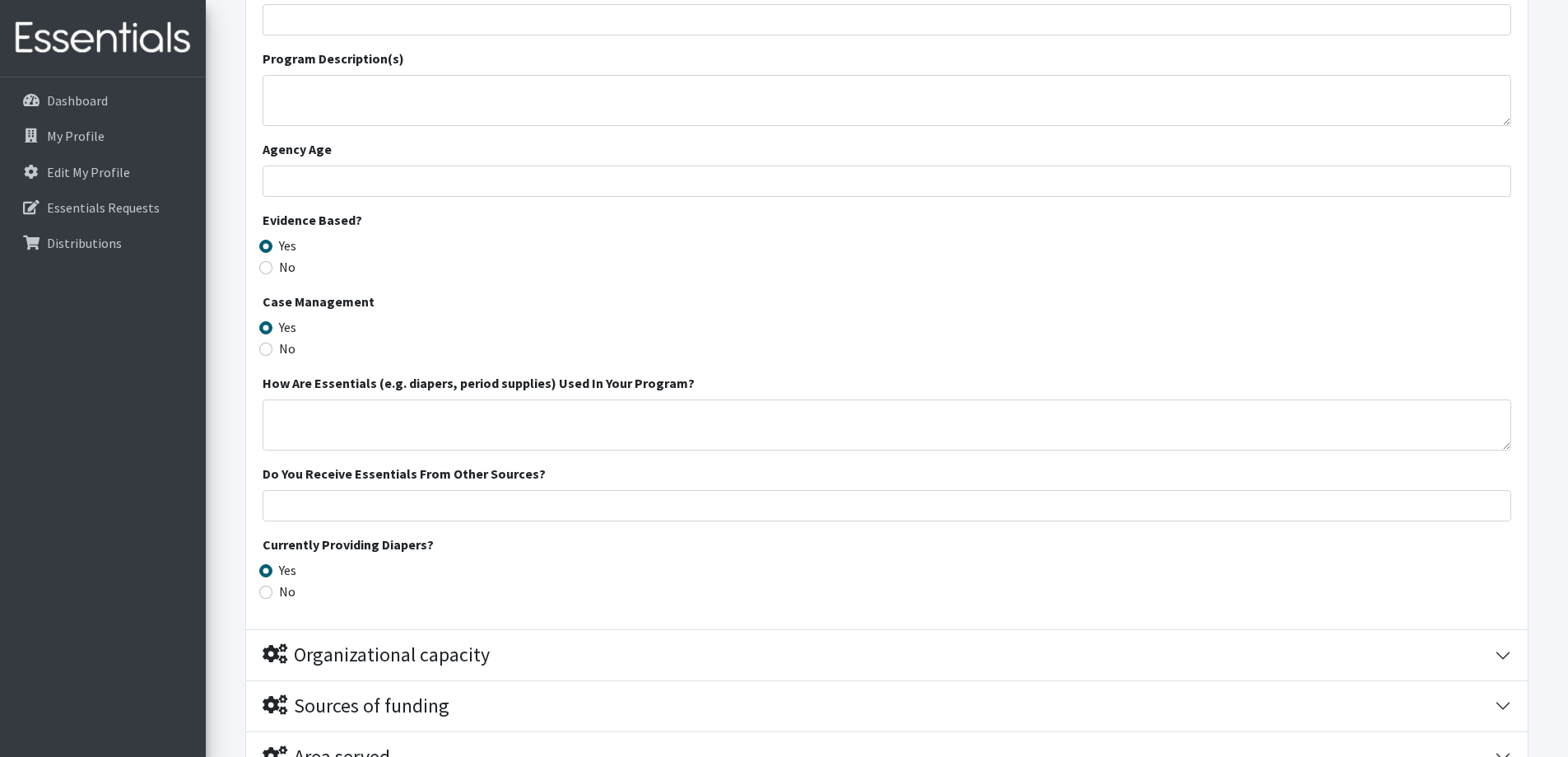
scroll to position [2223, 0]
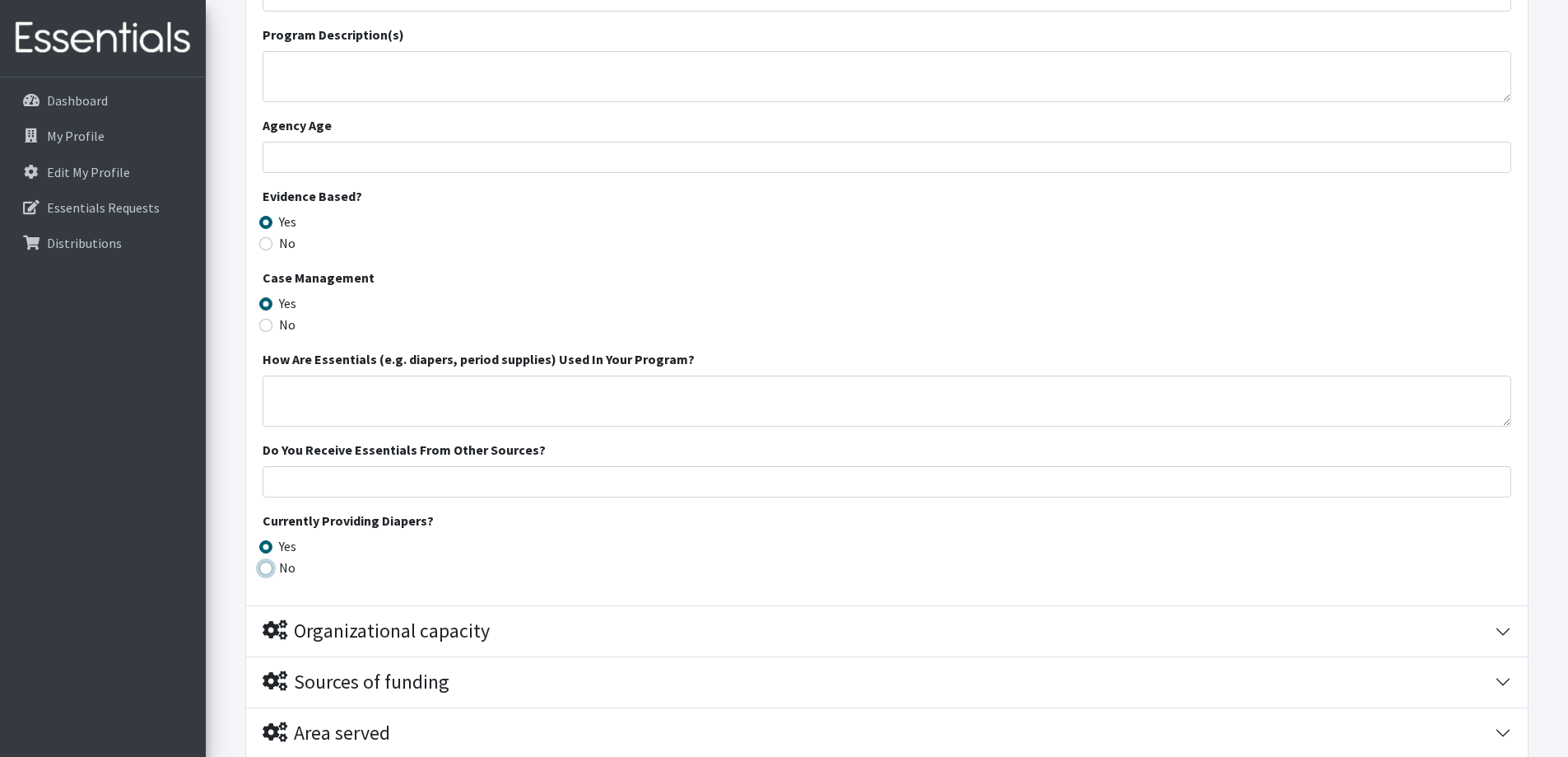
click at [271, 566] on input "No" at bounding box center [266, 568] width 13 height 13
radio input "true"
click at [328, 395] on textarea "How Are Essentials (e.g. diapers, period supplies) Used In Your Program?" at bounding box center [886, 401] width 1248 height 51
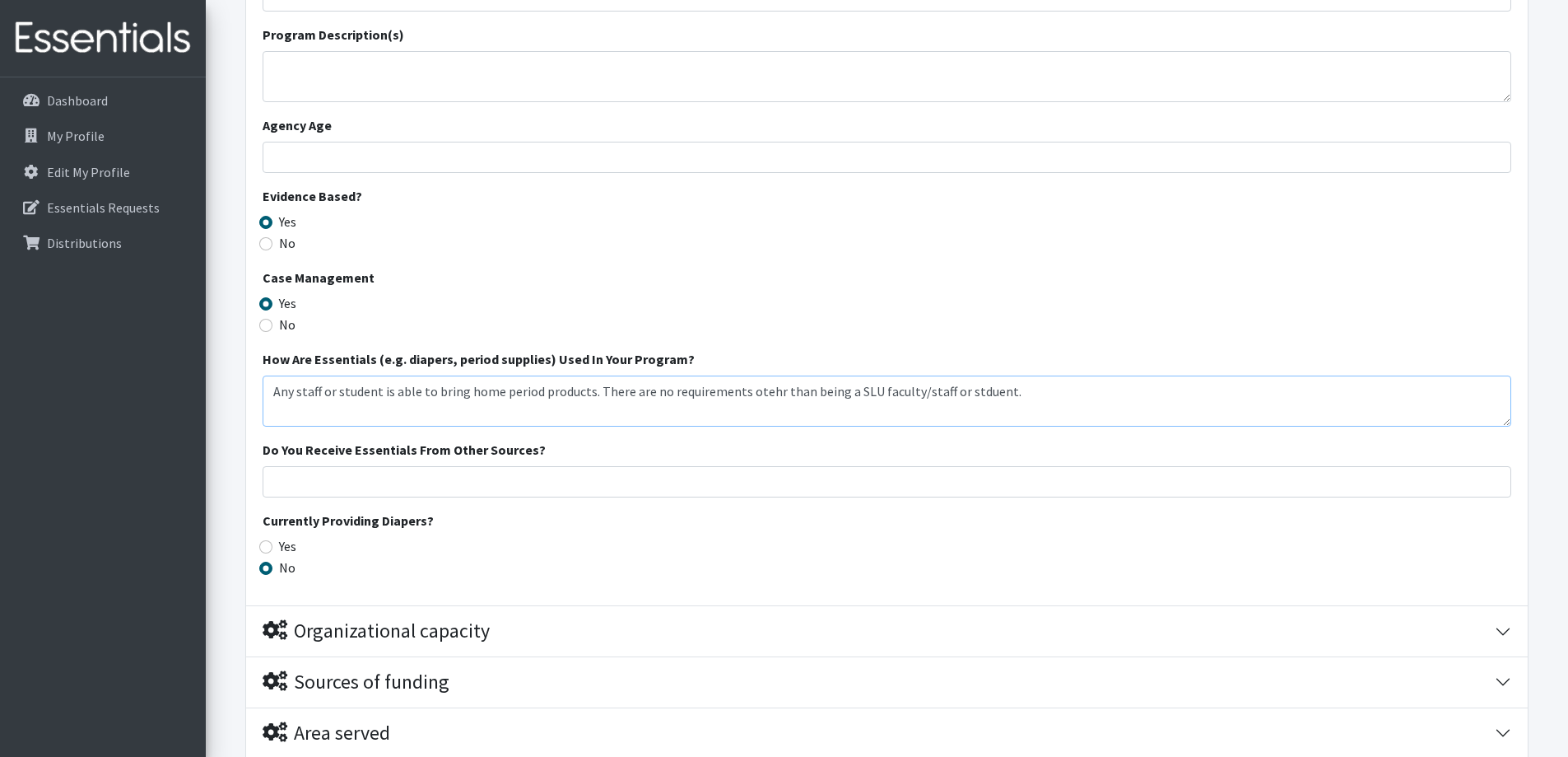
click at [755, 389] on textarea "Any staff or student is able to bring home period products. There are no requir…" at bounding box center [886, 401] width 1248 height 51
click at [761, 391] on textarea "Any staff or student is able to bring home period products. There are no requir…" at bounding box center [886, 401] width 1248 height 51
click at [982, 394] on textarea "Any staff or student is able to bring home period products. There are no requir…" at bounding box center [886, 401] width 1248 height 51
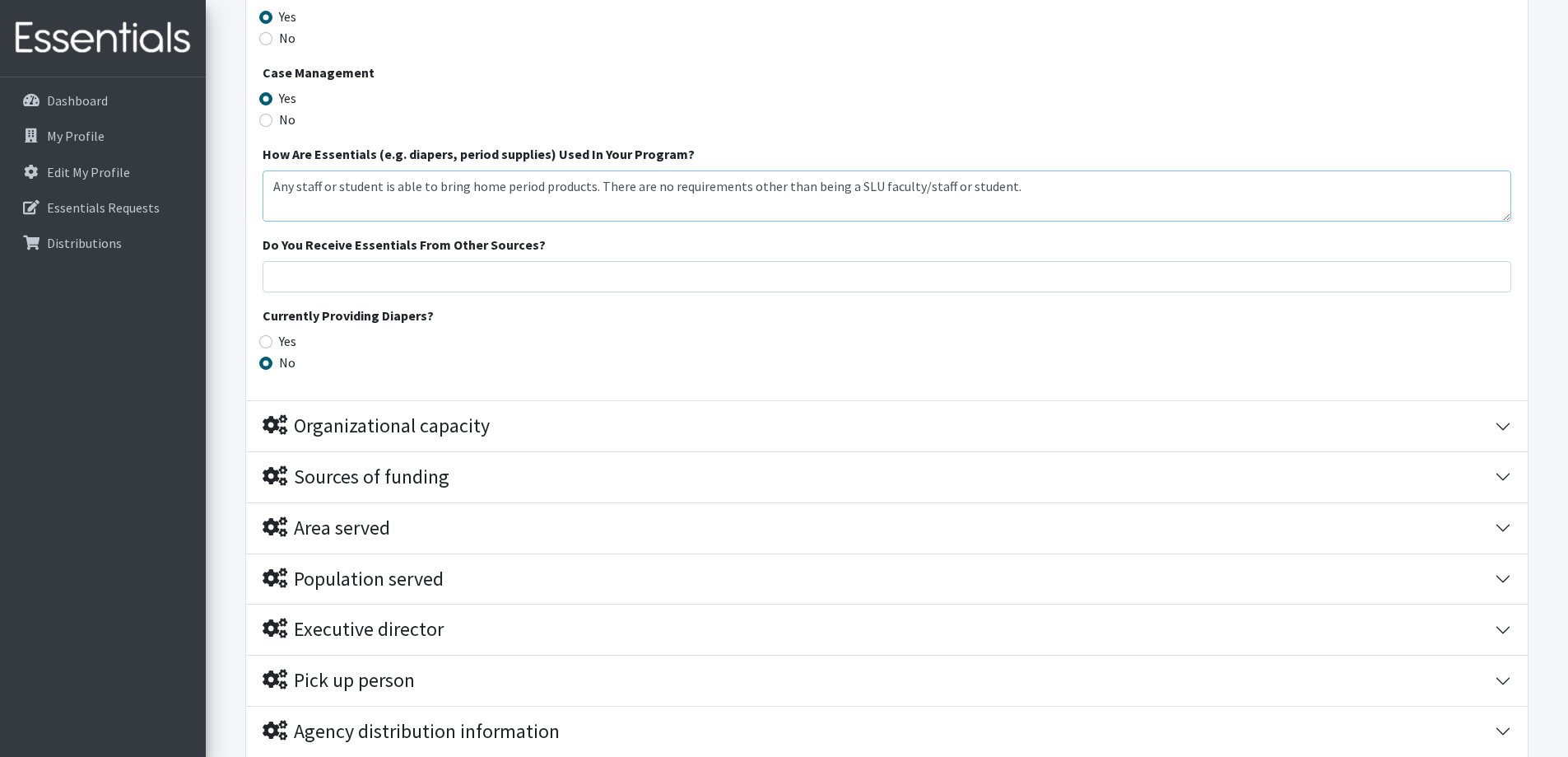
scroll to position [2553, 0]
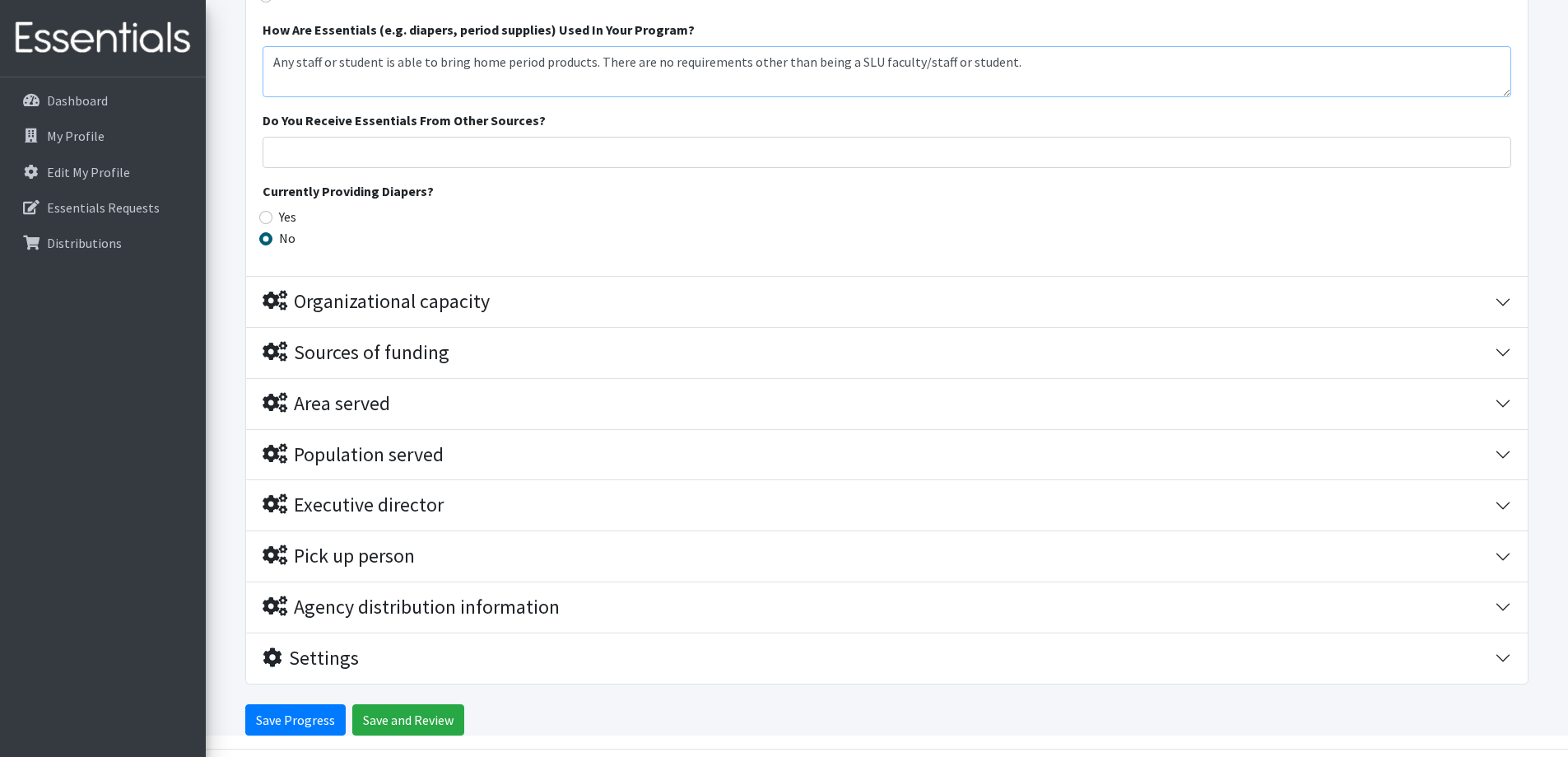
type textarea "Any staff or student is able to bring home period products. There are no requir…"
click at [501, 312] on div "Organizational capacity" at bounding box center [878, 302] width 1232 height 24
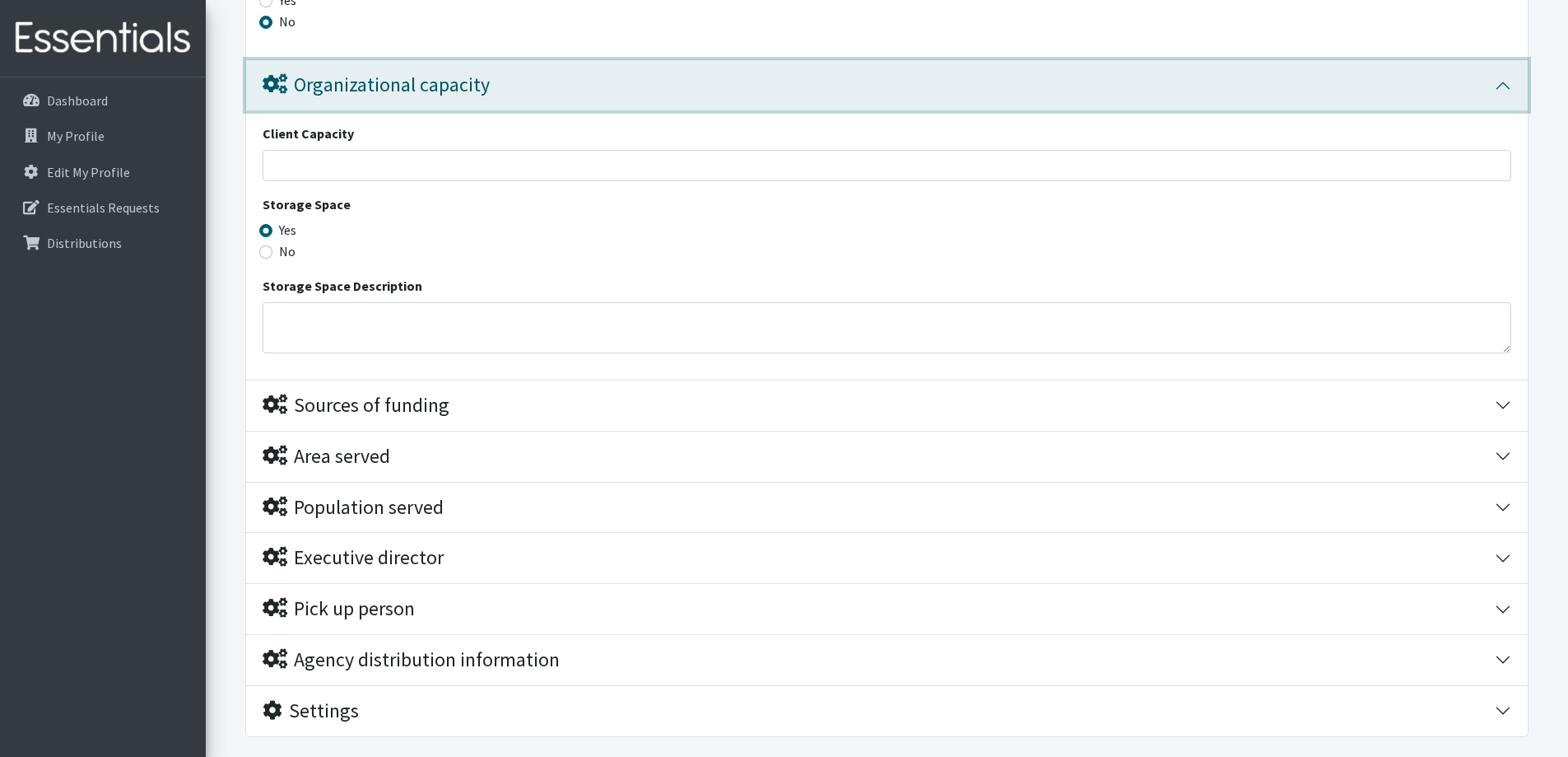
scroll to position [2740, 0]
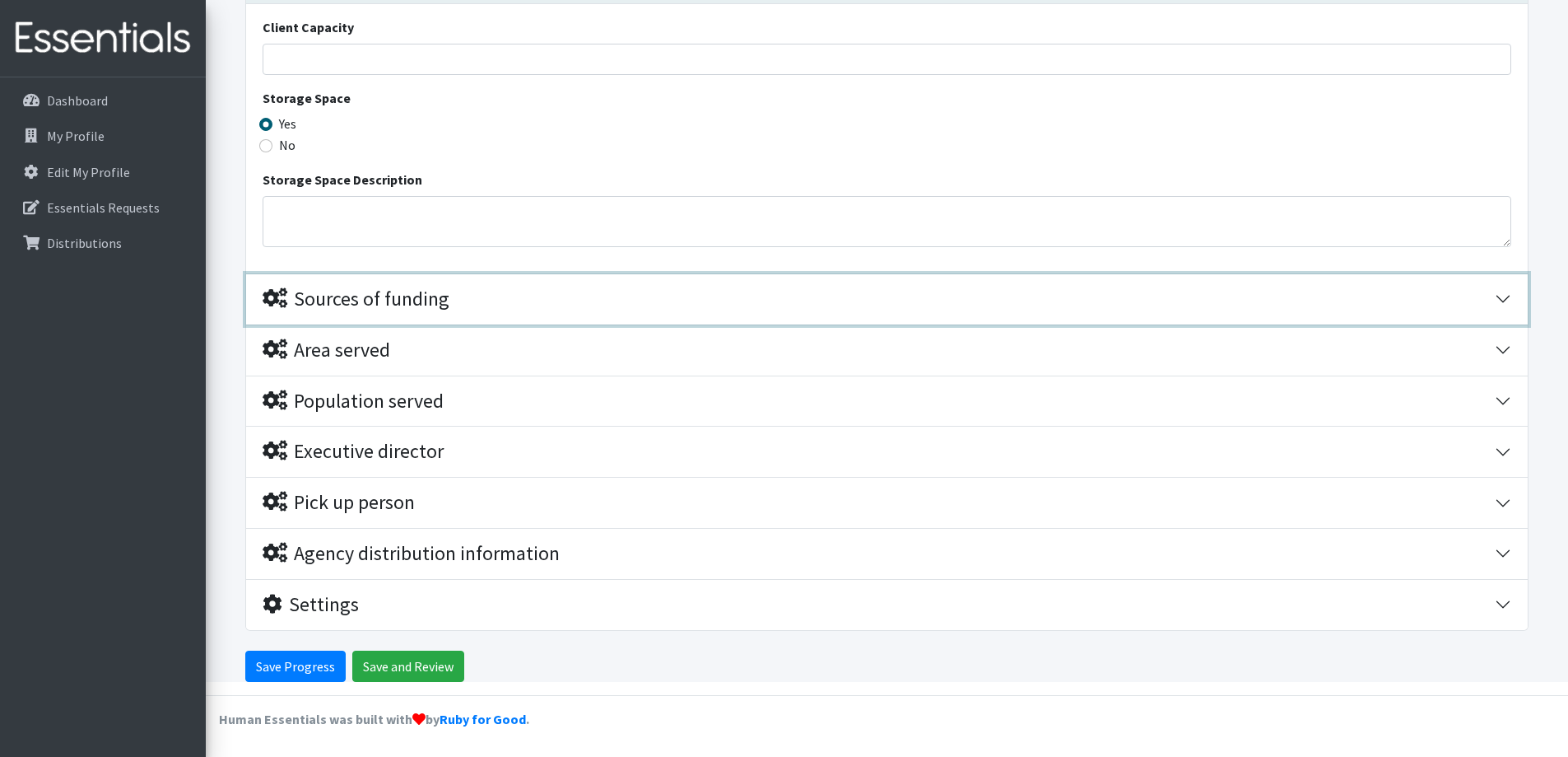
click at [443, 302] on div "Sources of funding" at bounding box center [355, 299] width 187 height 24
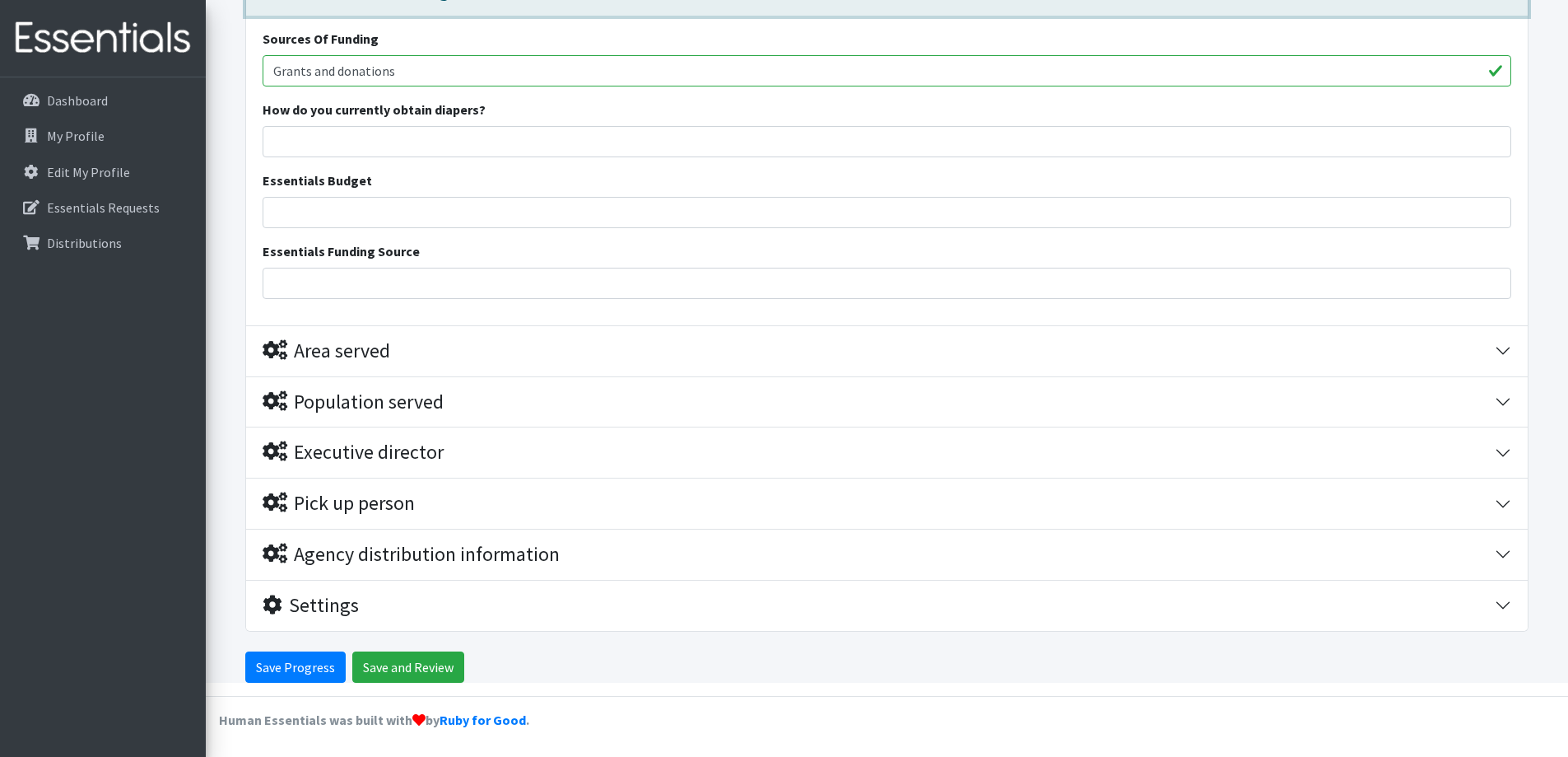
scroll to position [3185, 0]
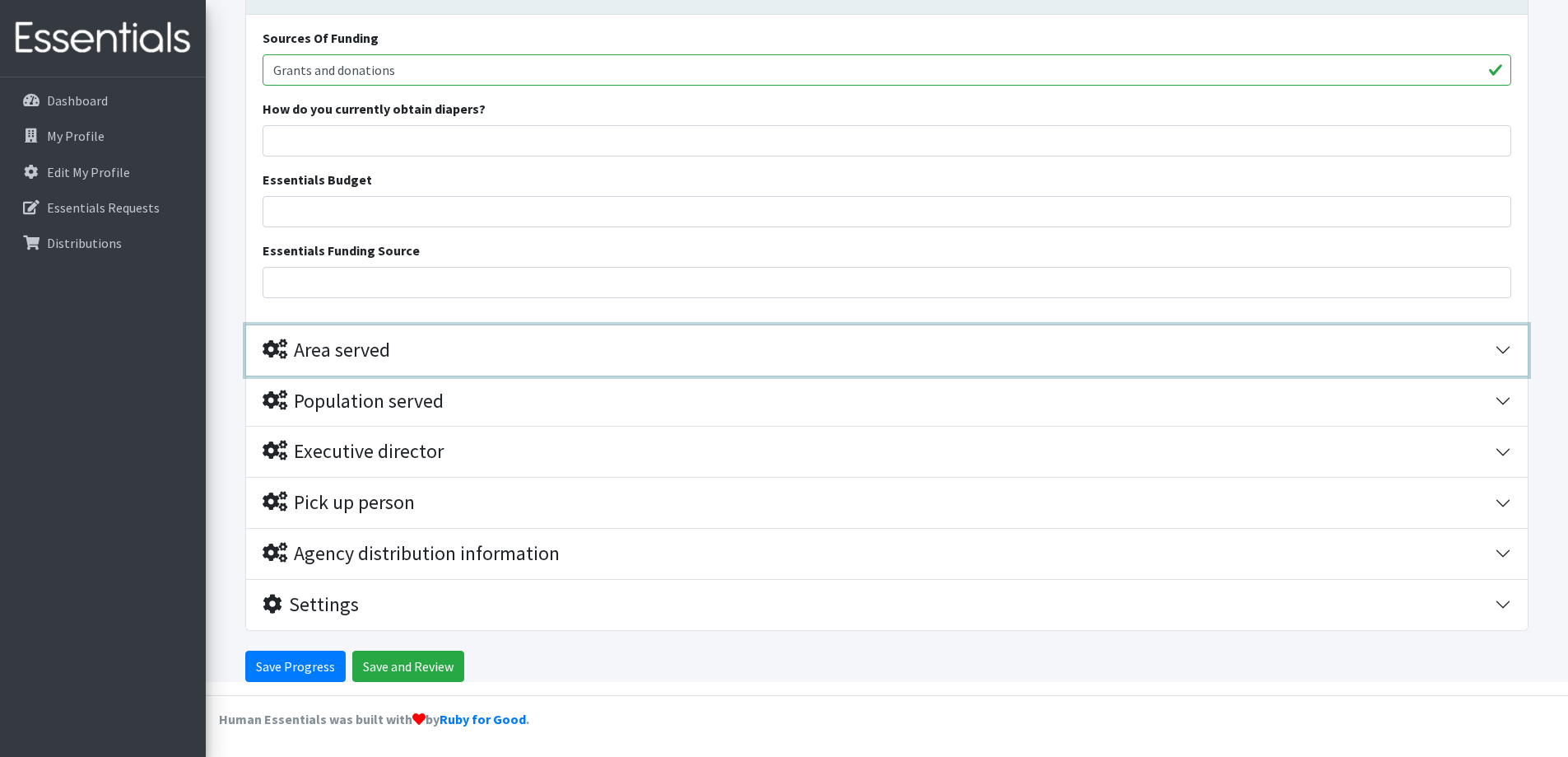
click at [374, 346] on div "Area served" at bounding box center [326, 350] width 128 height 24
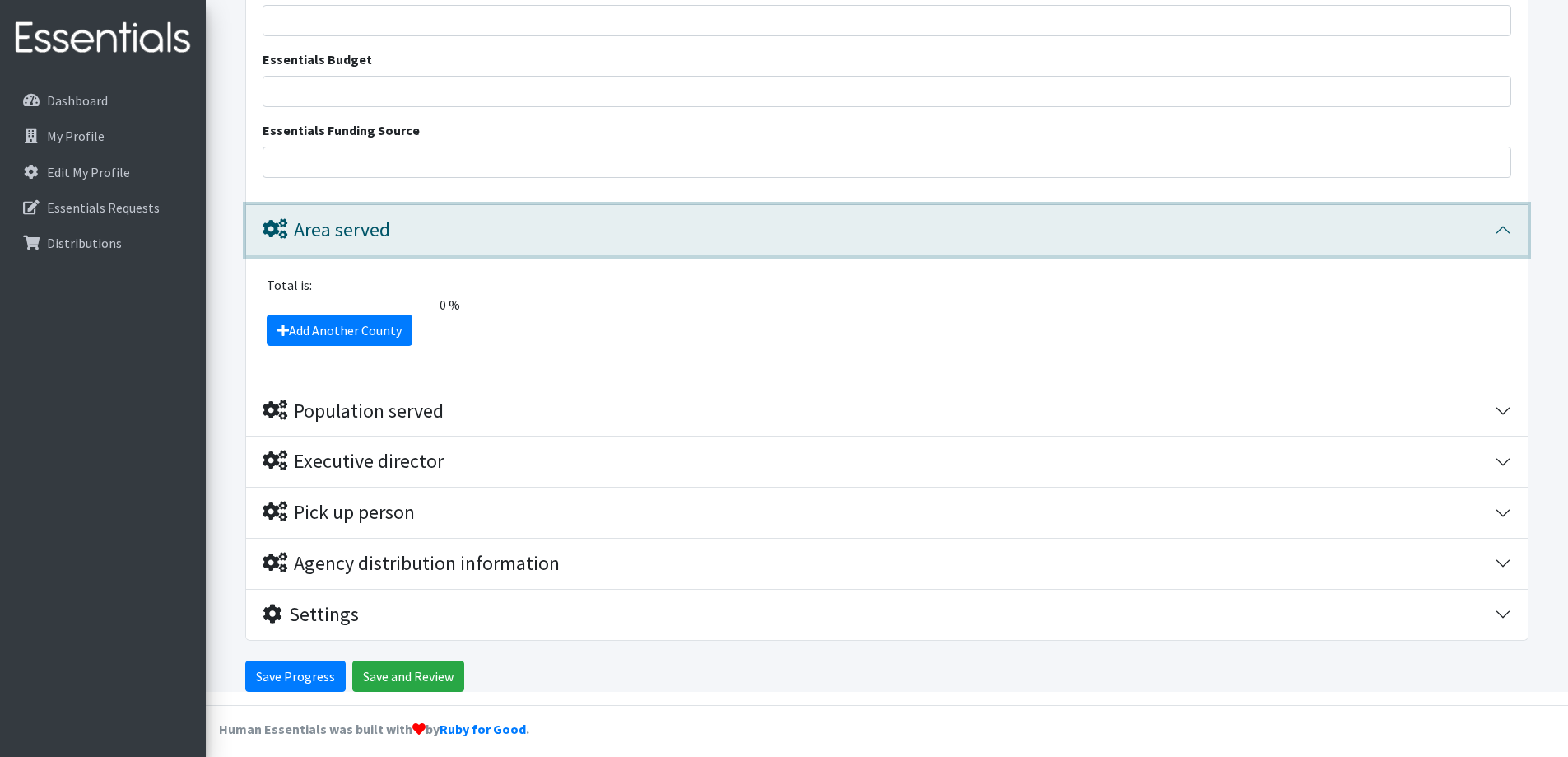
scroll to position [3315, 0]
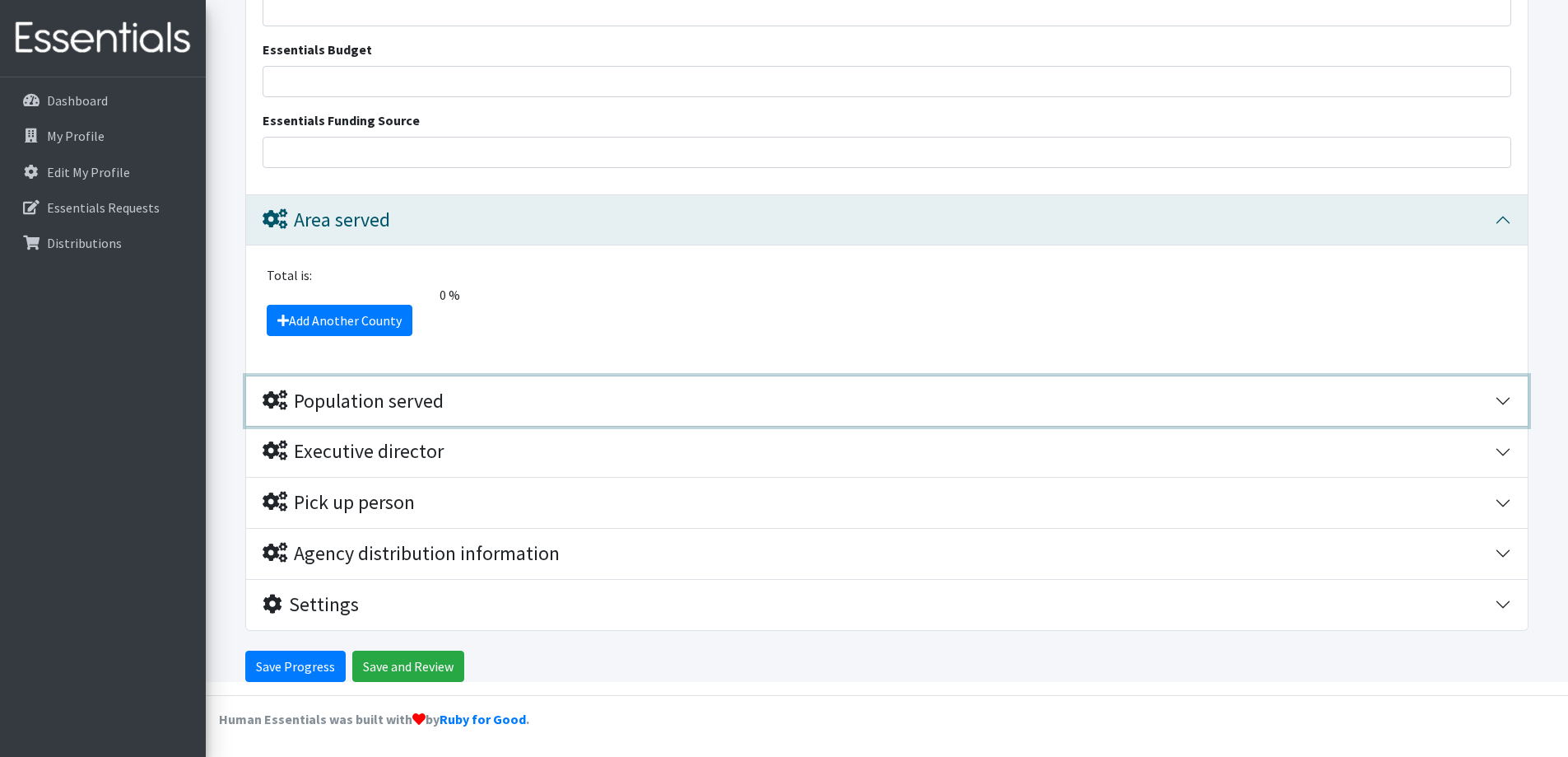
click at [386, 403] on div "Population served" at bounding box center [353, 401] width 181 height 24
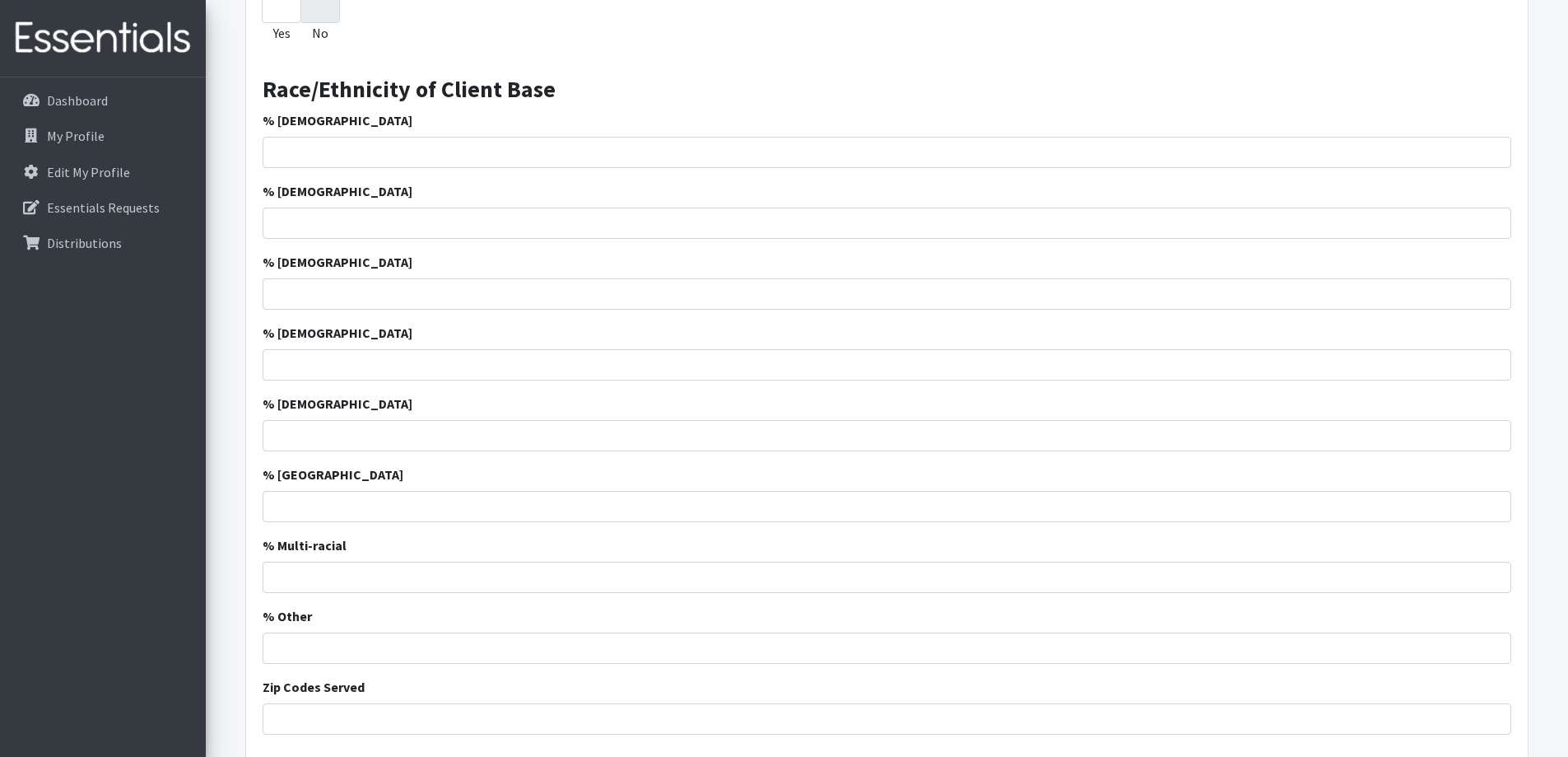
scroll to position [3892, 0]
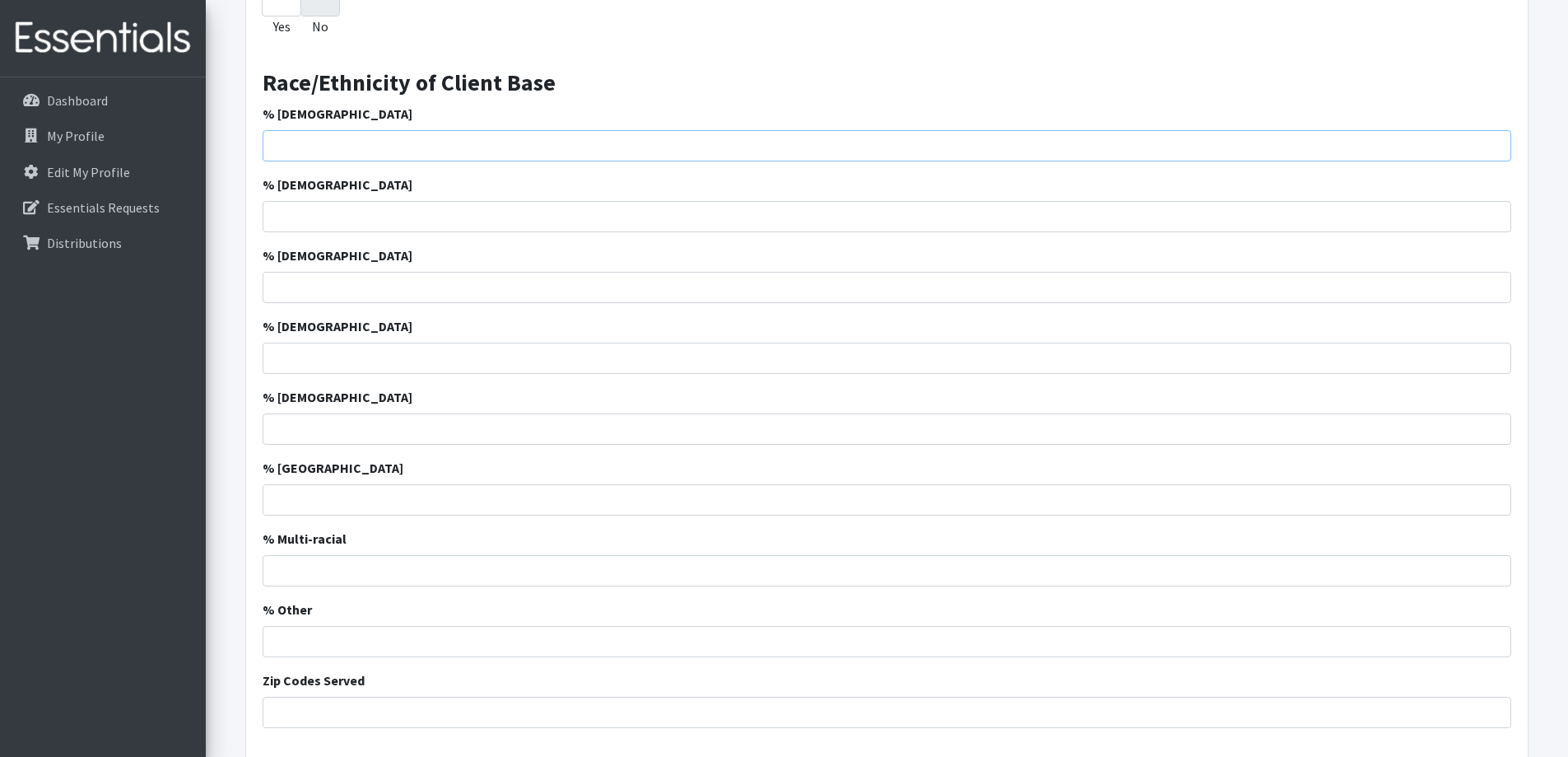
click at [384, 144] on input "% [DEMOGRAPHIC_DATA]" at bounding box center [886, 146] width 1248 height 32
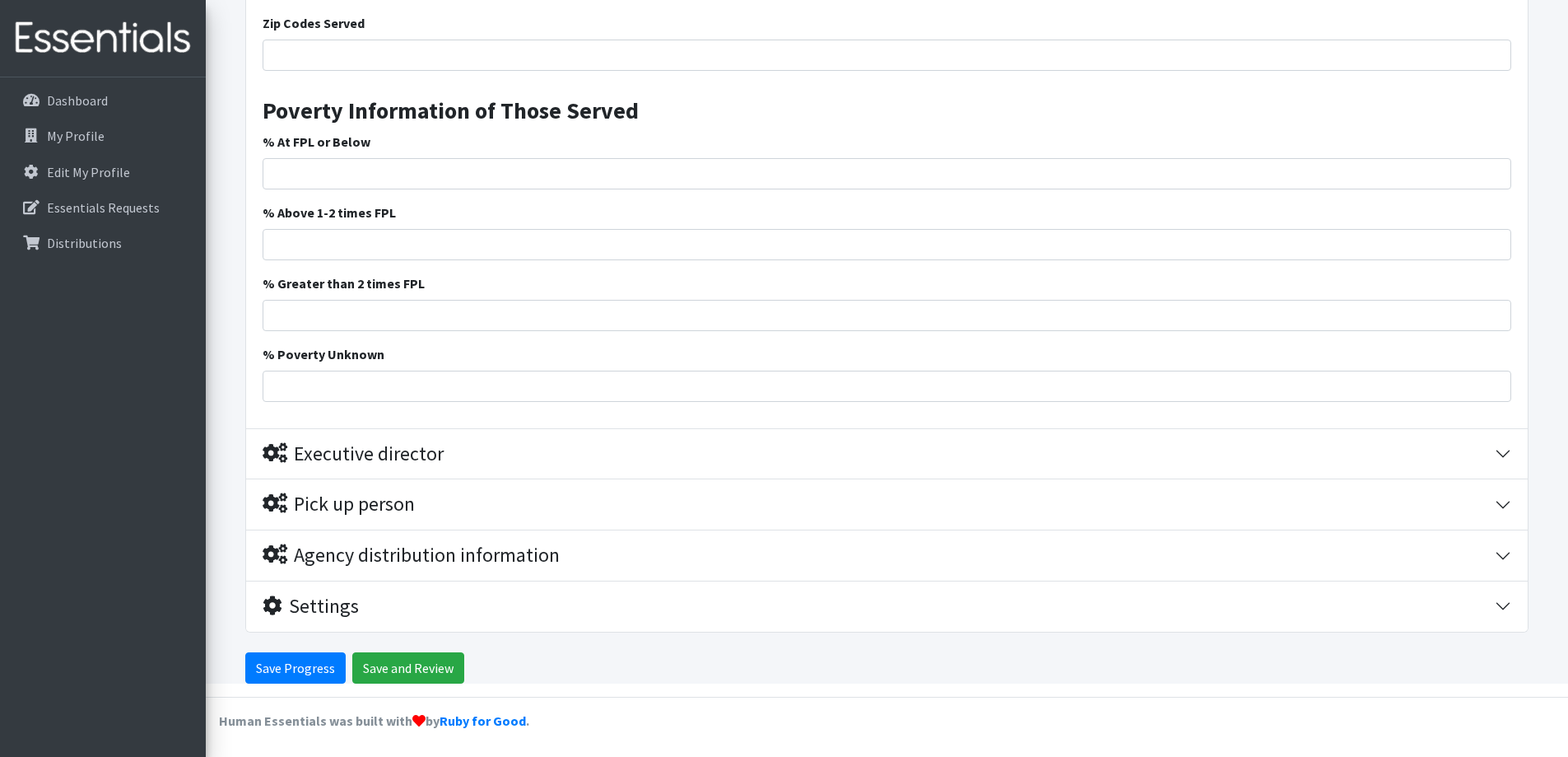
scroll to position [4550, 0]
click at [310, 666] on input "Save Progress" at bounding box center [295, 666] width 100 height 32
